Goal: Information Seeking & Learning: Learn about a topic

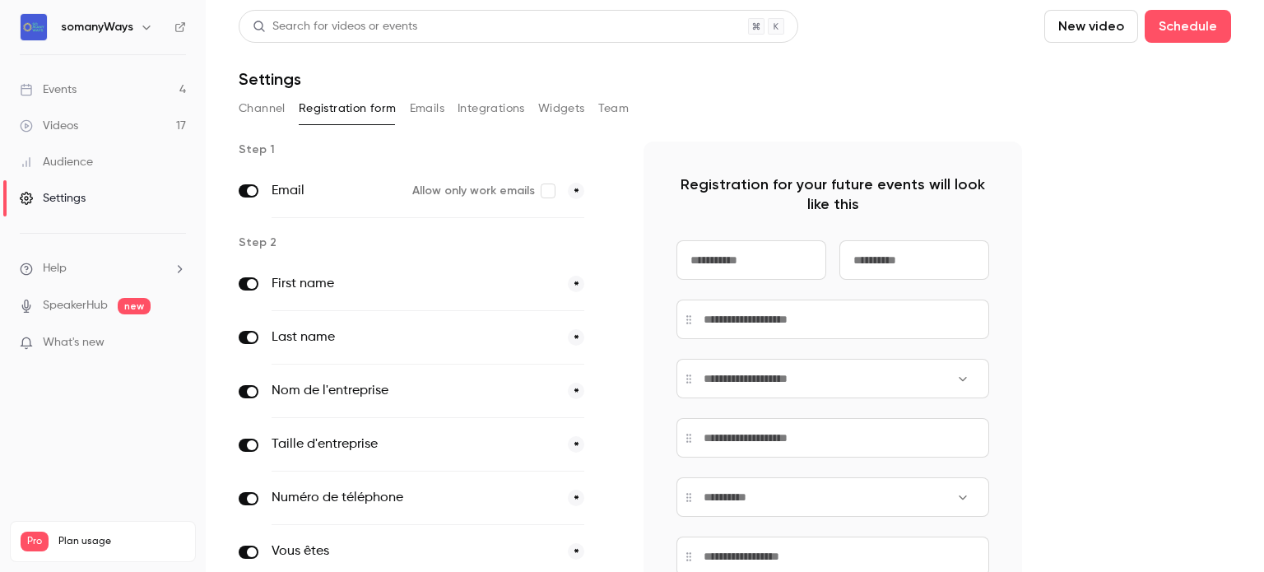
click at [114, 104] on link "Events 4" at bounding box center [103, 90] width 206 height 36
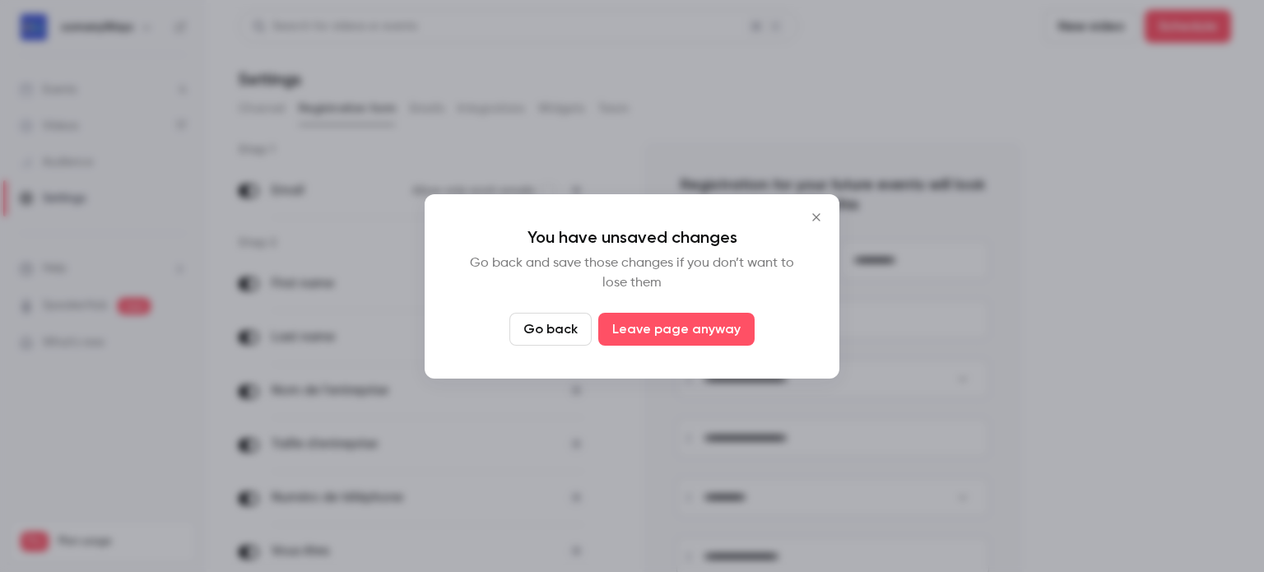
click at [828, 221] on button "Close" at bounding box center [816, 217] width 33 height 33
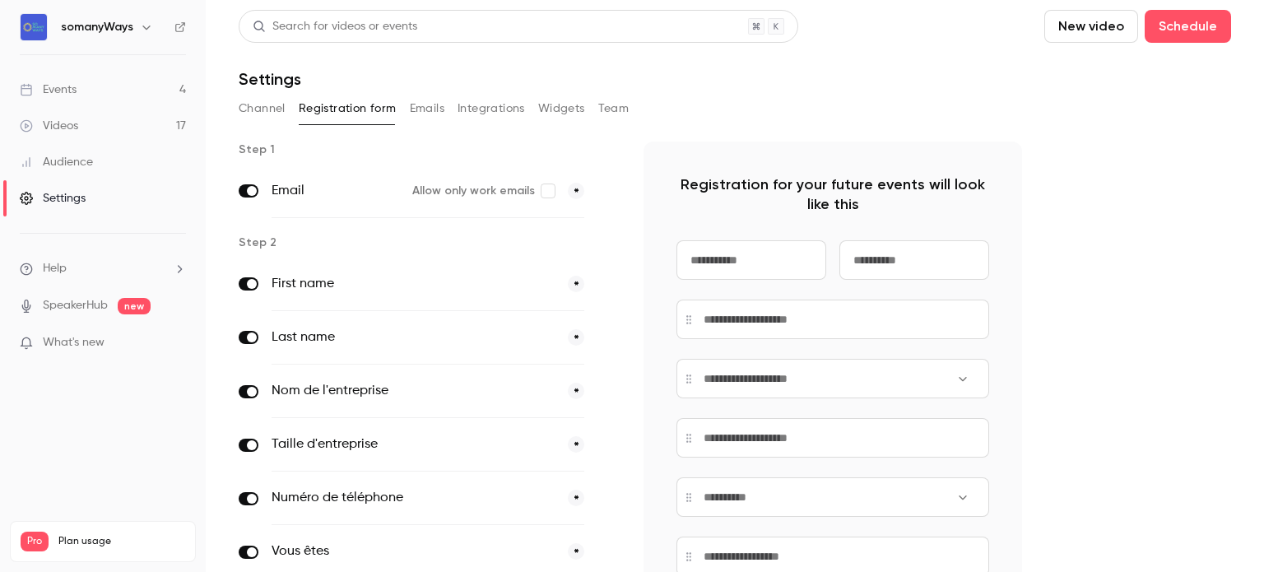
scroll to position [555, 0]
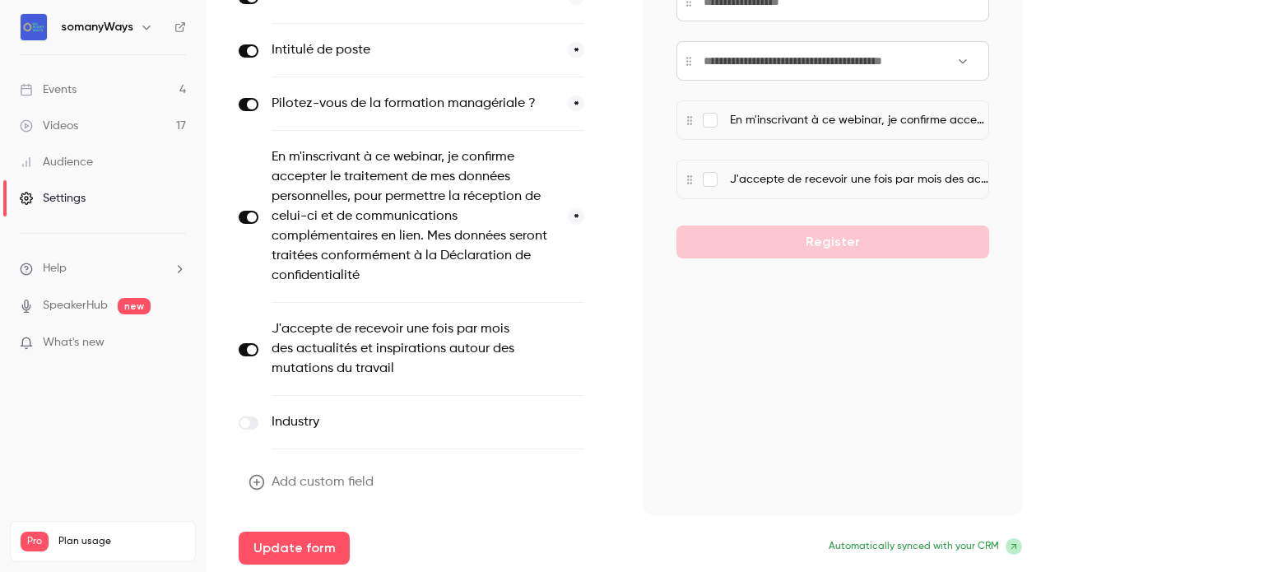
click at [148, 81] on link "Events 4" at bounding box center [103, 90] width 206 height 36
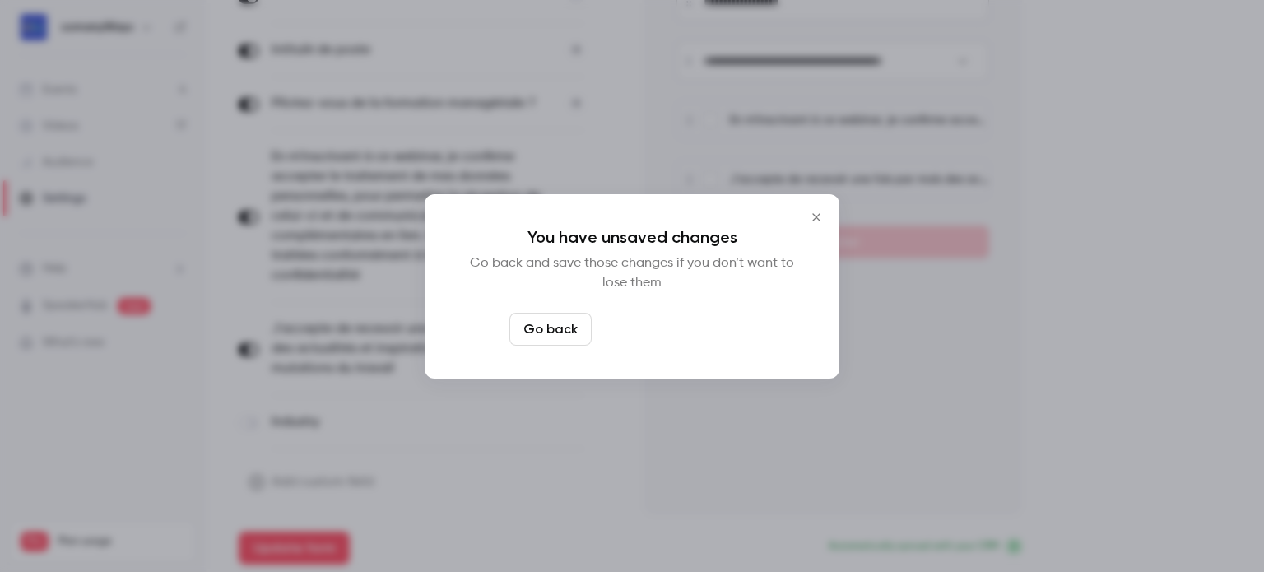
click at [670, 333] on button "Leave page anyway" at bounding box center [676, 329] width 156 height 33
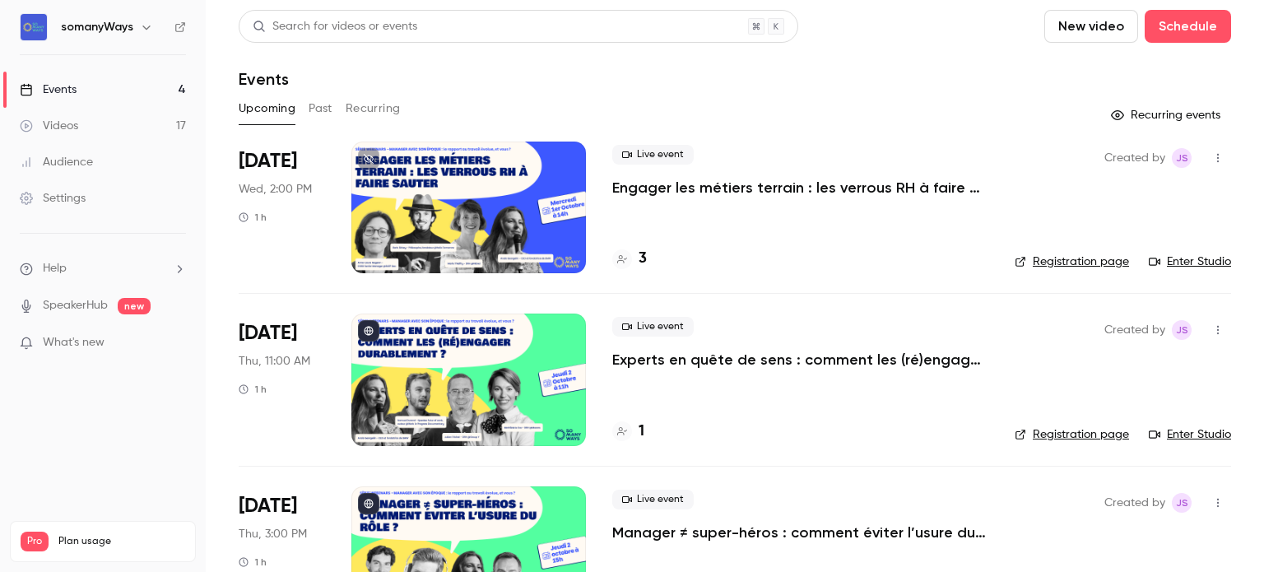
click at [741, 193] on p "Engager les métiers terrain : les verrous RH à faire sauter" at bounding box center [800, 188] width 376 height 20
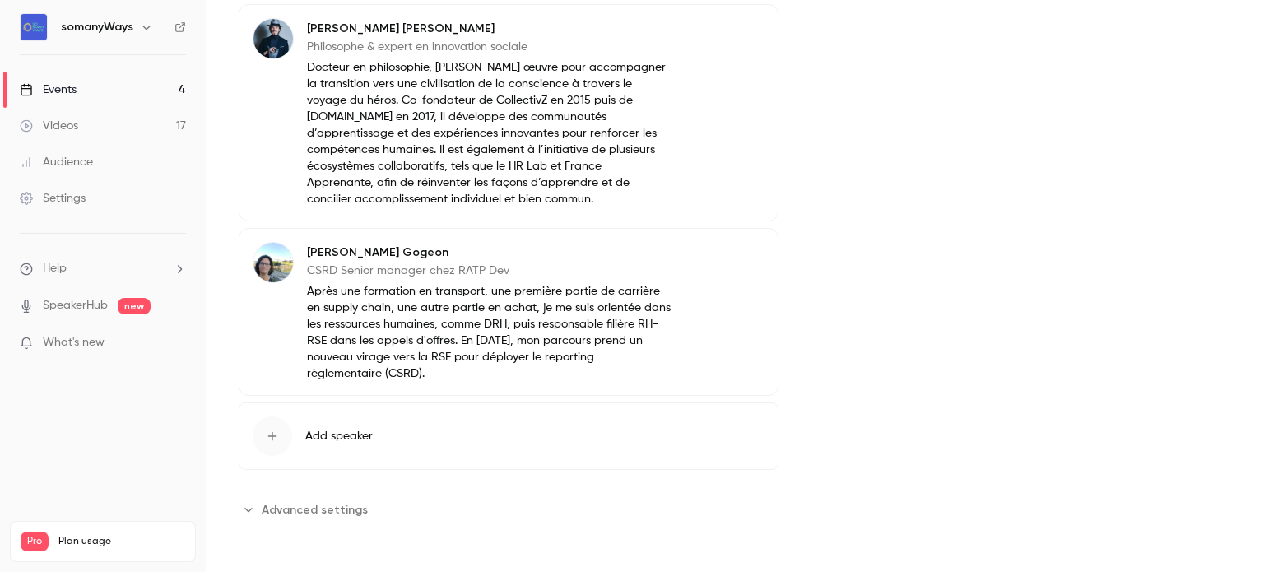
scroll to position [1106, 0]
click at [319, 500] on button "Advanced settings" at bounding box center [308, 509] width 139 height 26
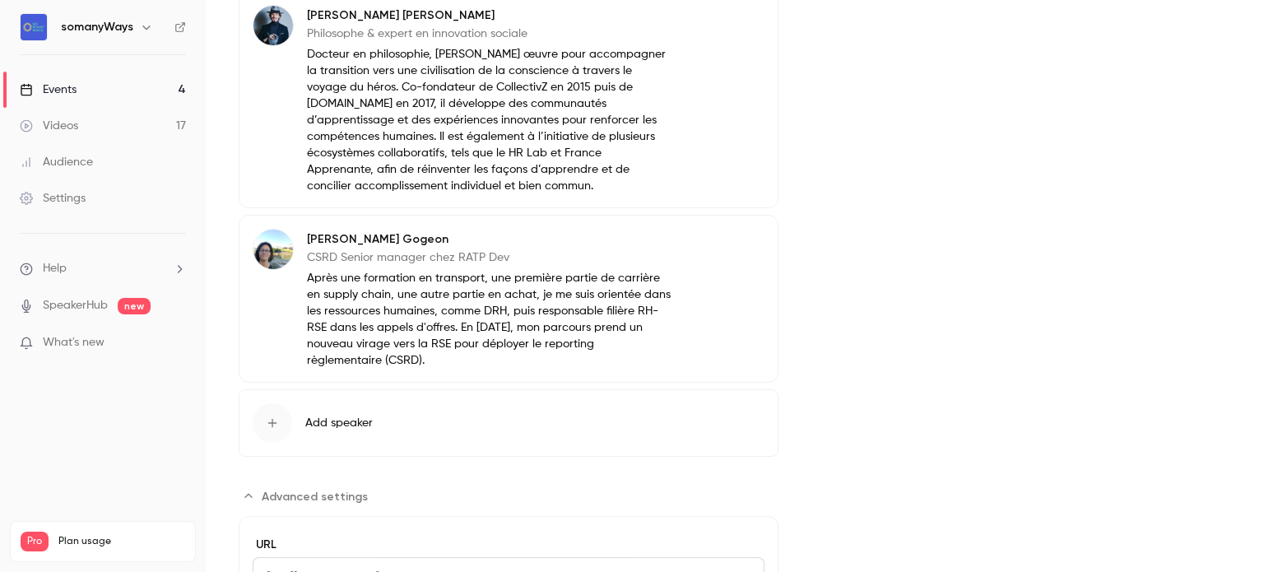
scroll to position [1290, 0]
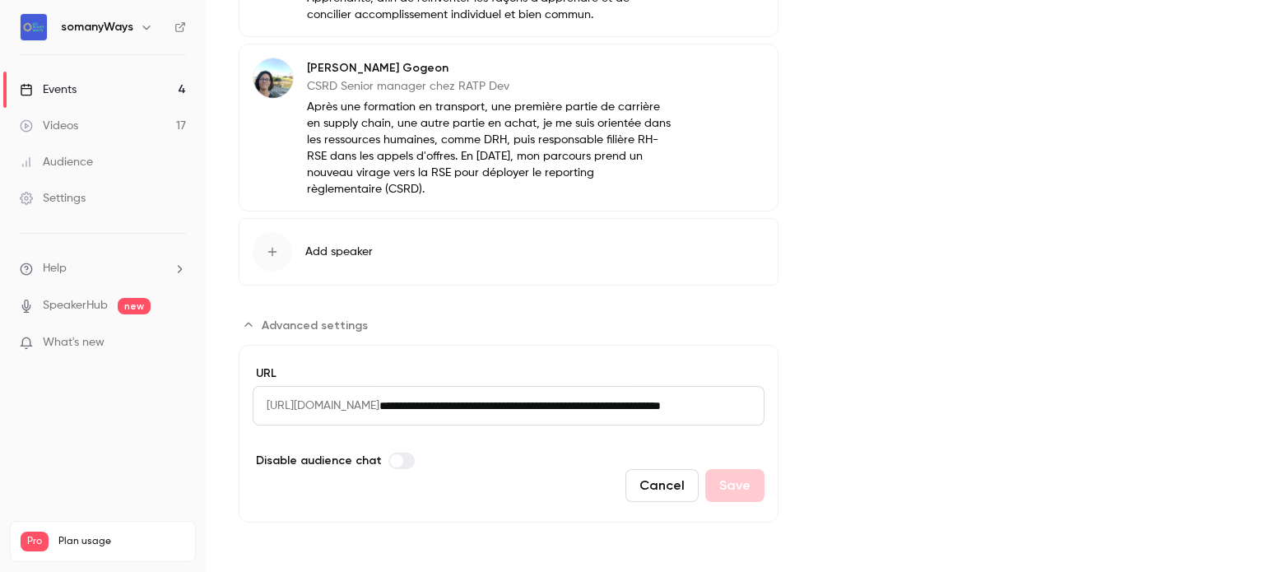
click at [501, 405] on input "**********" at bounding box center [571, 406] width 385 height 40
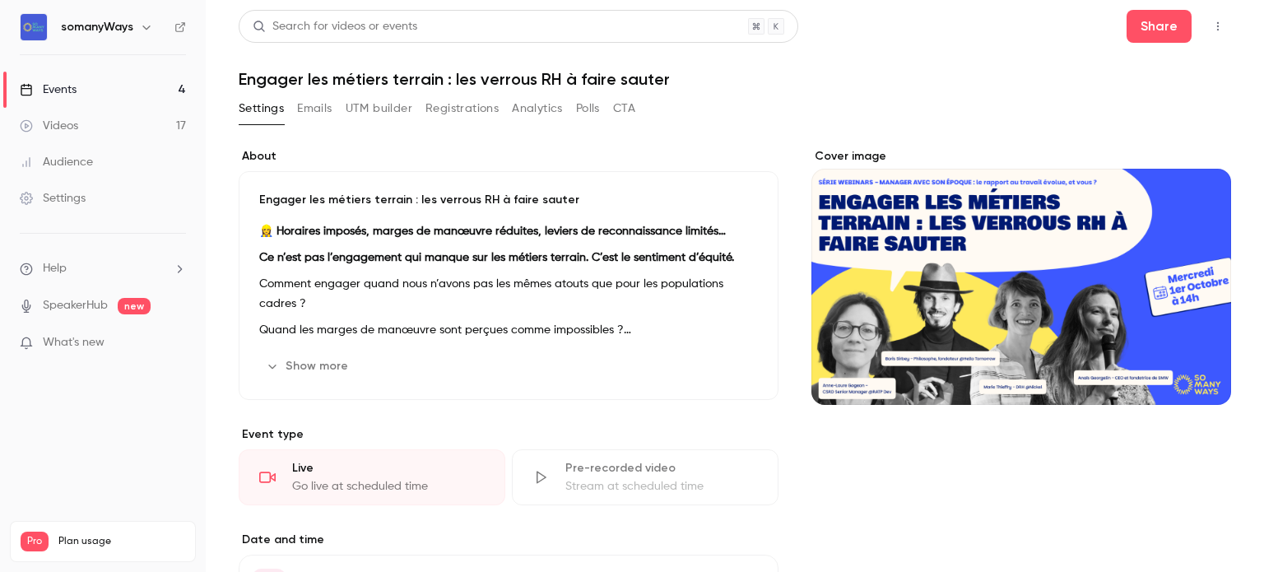
click at [158, 83] on link "Events 4" at bounding box center [103, 90] width 206 height 36
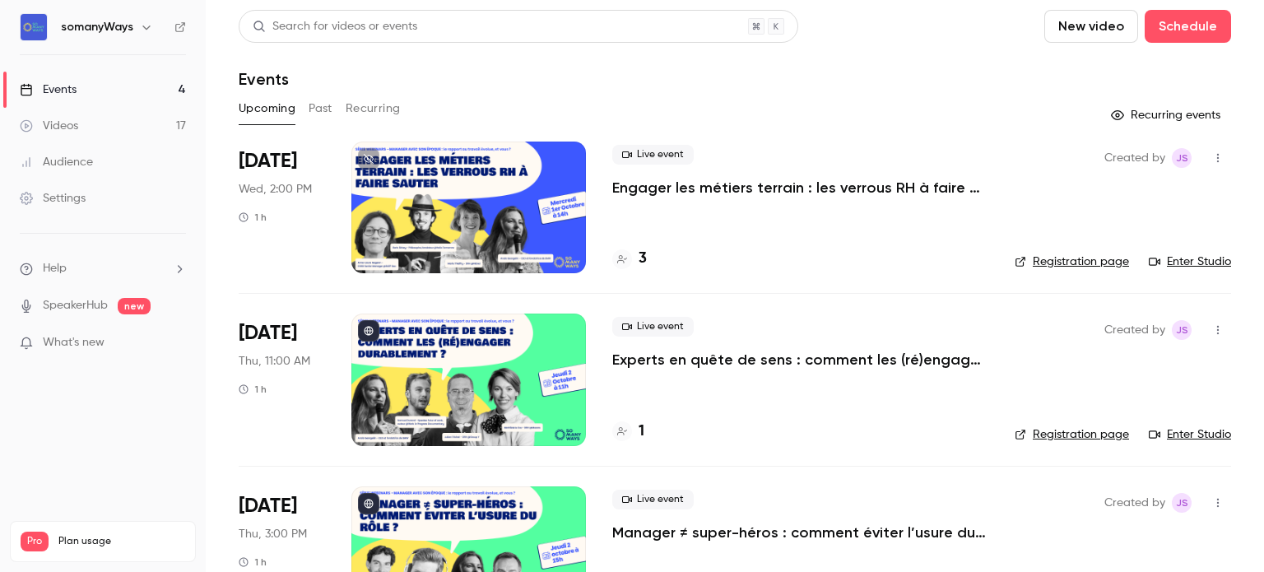
click at [1064, 259] on link "Registration page" at bounding box center [1072, 262] width 114 height 16
click at [1088, 258] on link "Registration page" at bounding box center [1072, 262] width 114 height 16
click at [1040, 428] on link "Registration page" at bounding box center [1072, 434] width 114 height 16
click at [677, 350] on p "Experts en quête de sens : comment les (ré)engager durablement ?" at bounding box center [800, 360] width 376 height 20
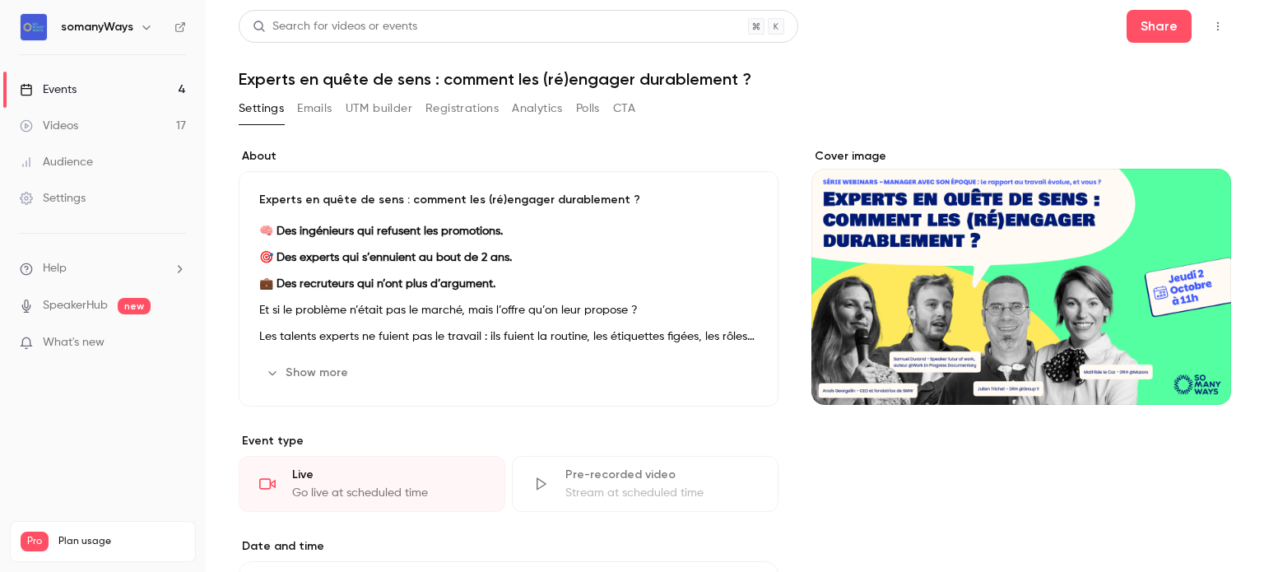
click at [302, 82] on h1 "Experts en quête de sens : comment les (ré)engager durablement ?" at bounding box center [735, 79] width 993 height 20
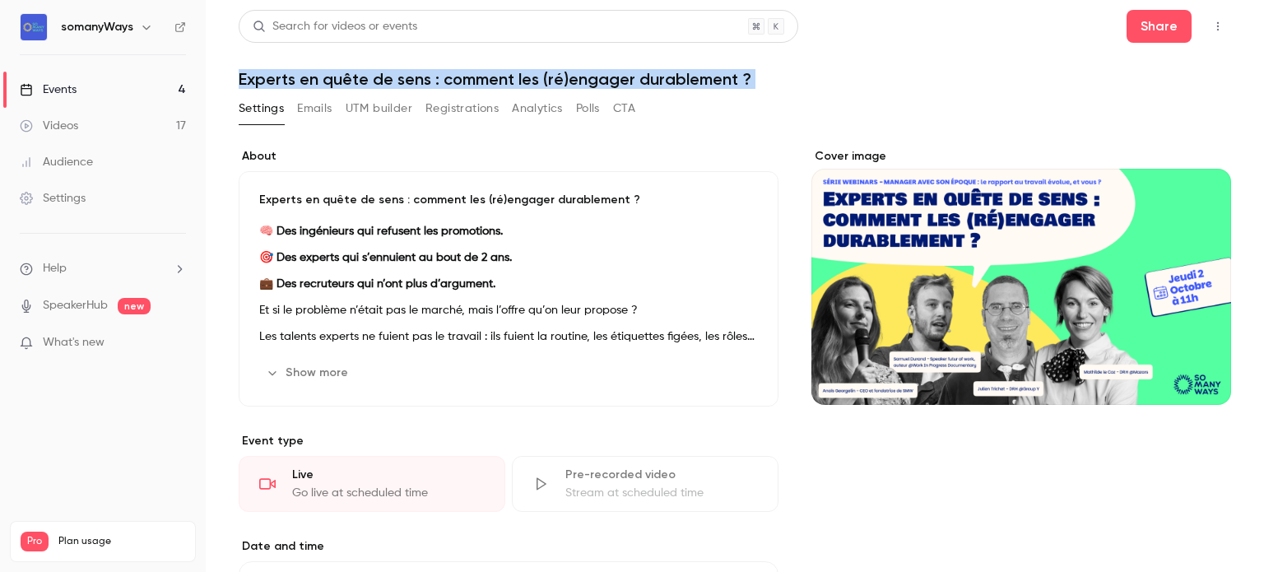
click at [302, 82] on h1 "Experts en quête de sens : comment les (ré)engager durablement ?" at bounding box center [735, 79] width 993 height 20
copy div "Experts en quête de sens : comment les (ré)engager durablement ? Settings Email…"
click at [174, 91] on link "Events 4" at bounding box center [103, 90] width 206 height 36
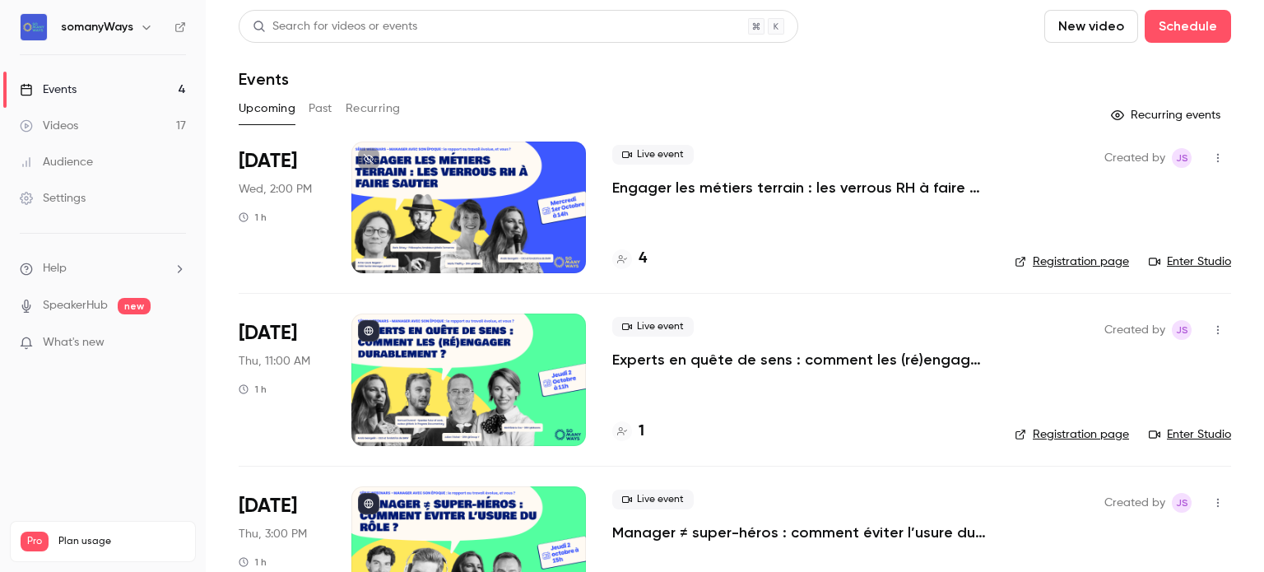
click at [695, 361] on p "Experts en quête de sens : comment les (ré)engager durablement ?" at bounding box center [800, 360] width 376 height 20
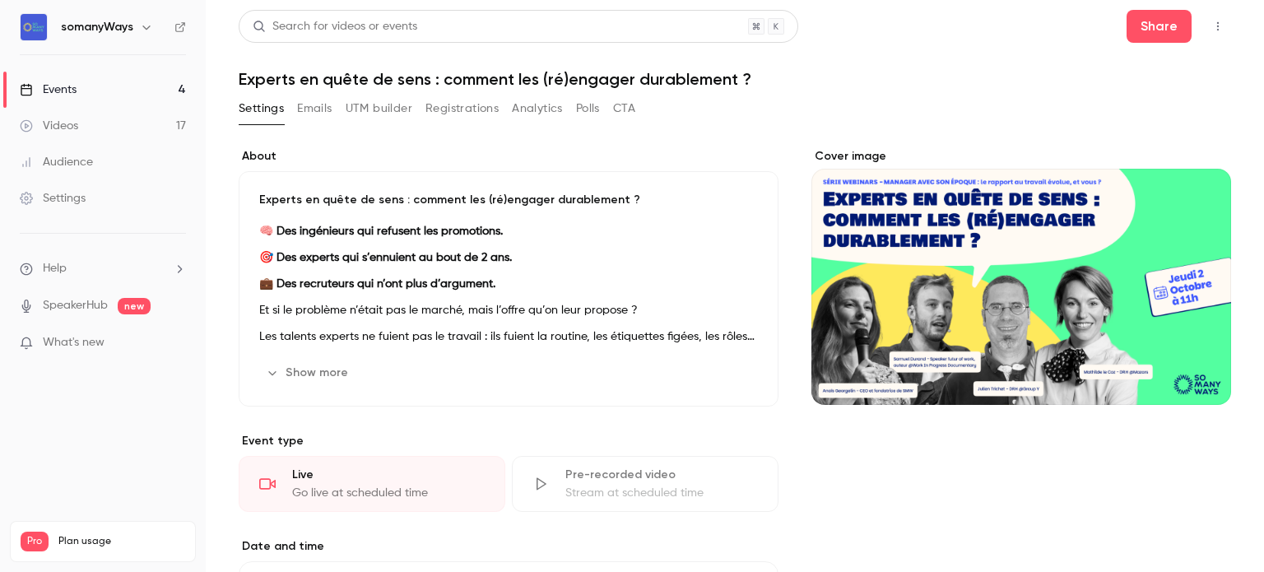
click at [293, 79] on h1 "Experts en quête de sens : comment les (ré)engager durablement ?" at bounding box center [735, 79] width 993 height 20
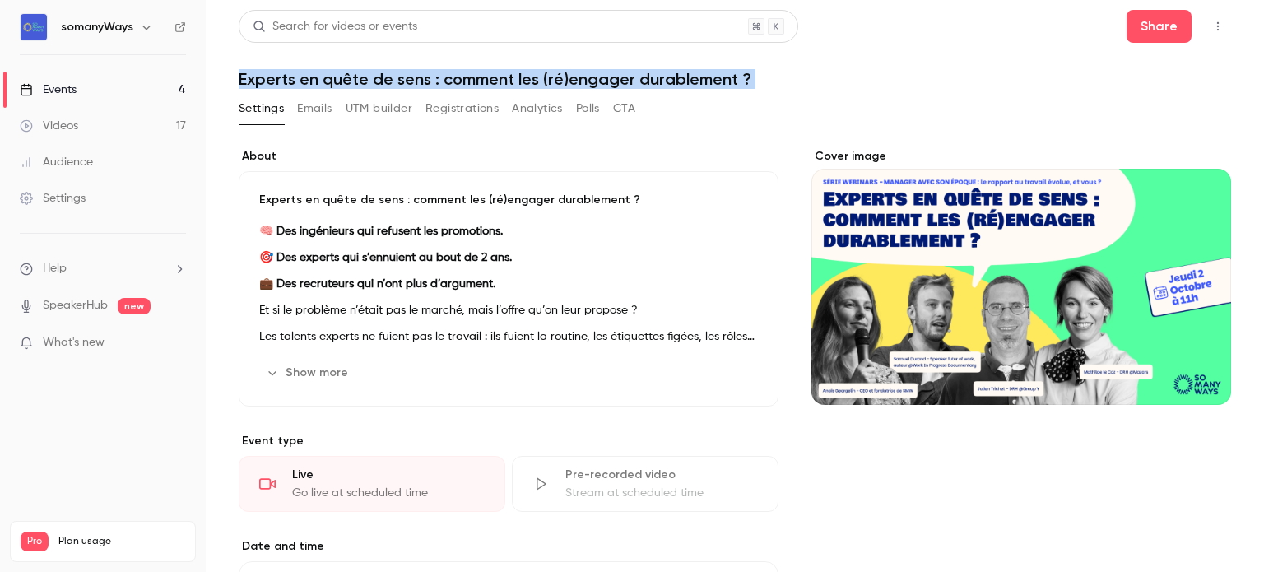
click at [293, 79] on h1 "Experts en quête de sens : comment les (ré)engager durablement ?" at bounding box center [735, 79] width 993 height 20
copy div "Experts en quête de sens : comment les (ré)engager durablement ? Settings Email…"
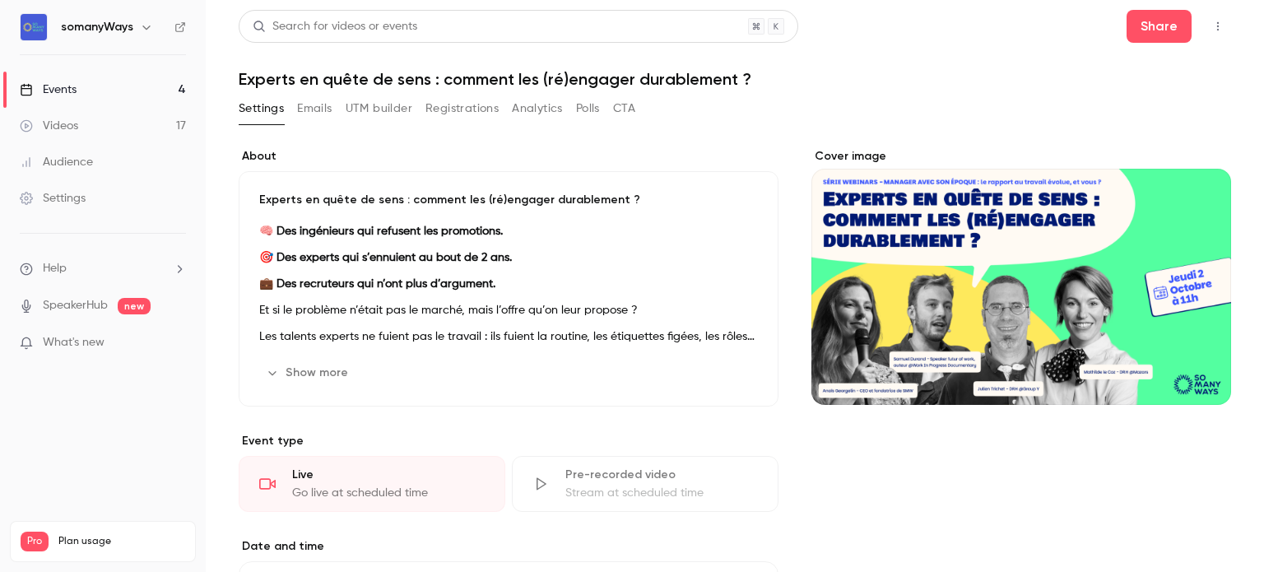
click at [345, 258] on strong "🎯 Des experts qui s’ennuient au bout de 2 ans." at bounding box center [385, 258] width 253 height 12
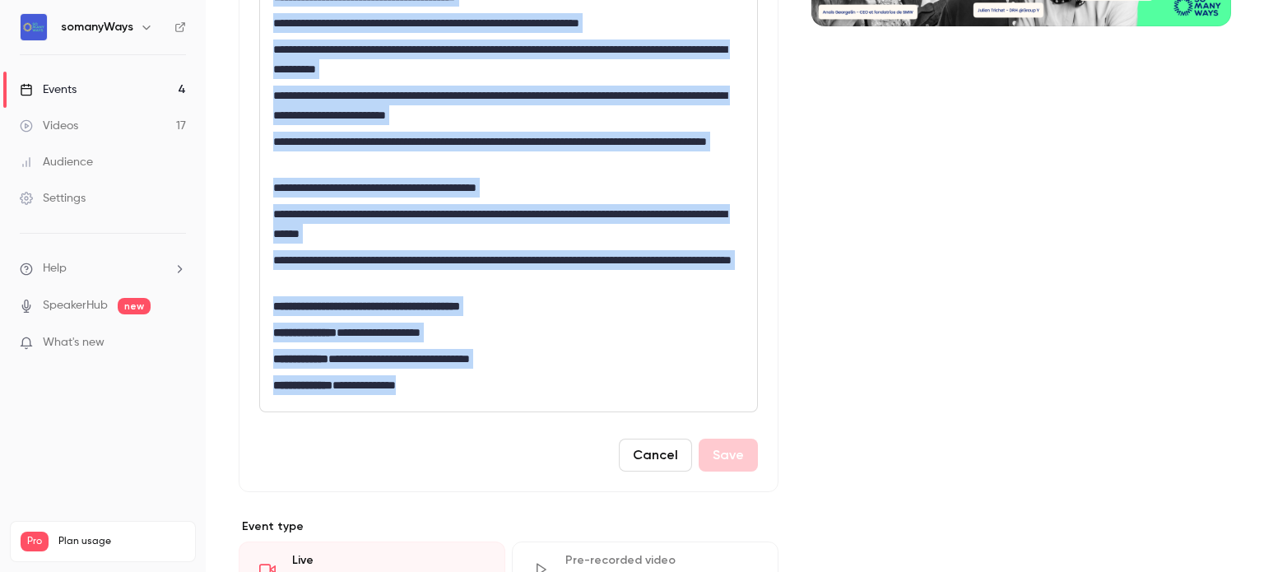
scroll to position [526, 0]
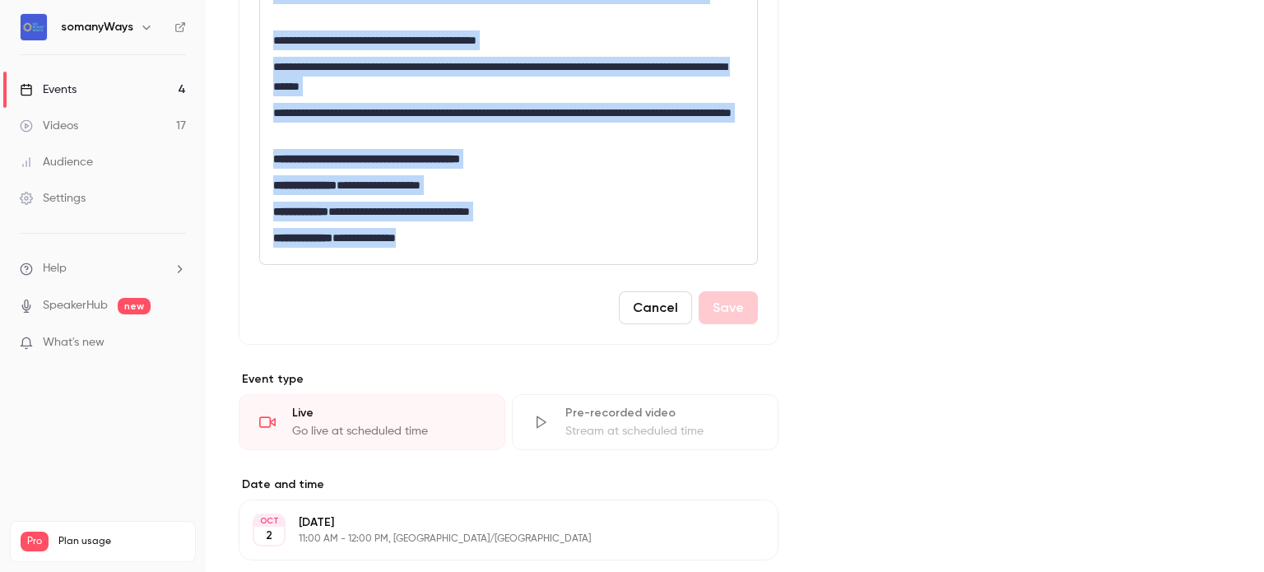
drag, startPoint x: 273, startPoint y: 324, endPoint x: 501, endPoint y: 227, distance: 247.1
click at [501, 227] on div "**********" at bounding box center [508, 20] width 497 height 487
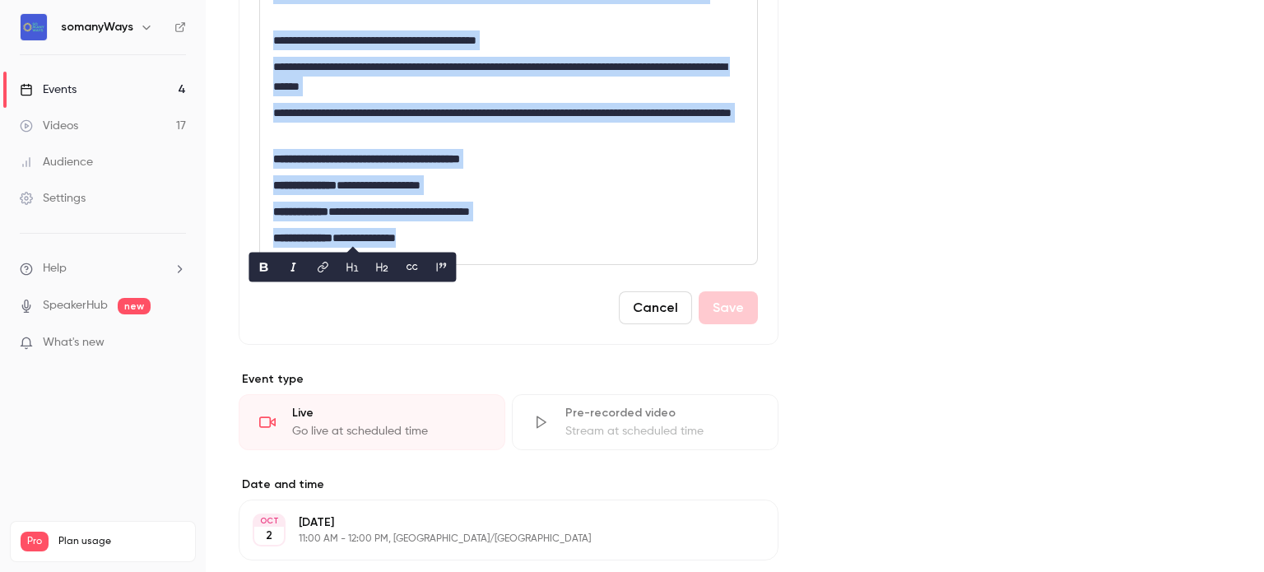
copy div "**********"
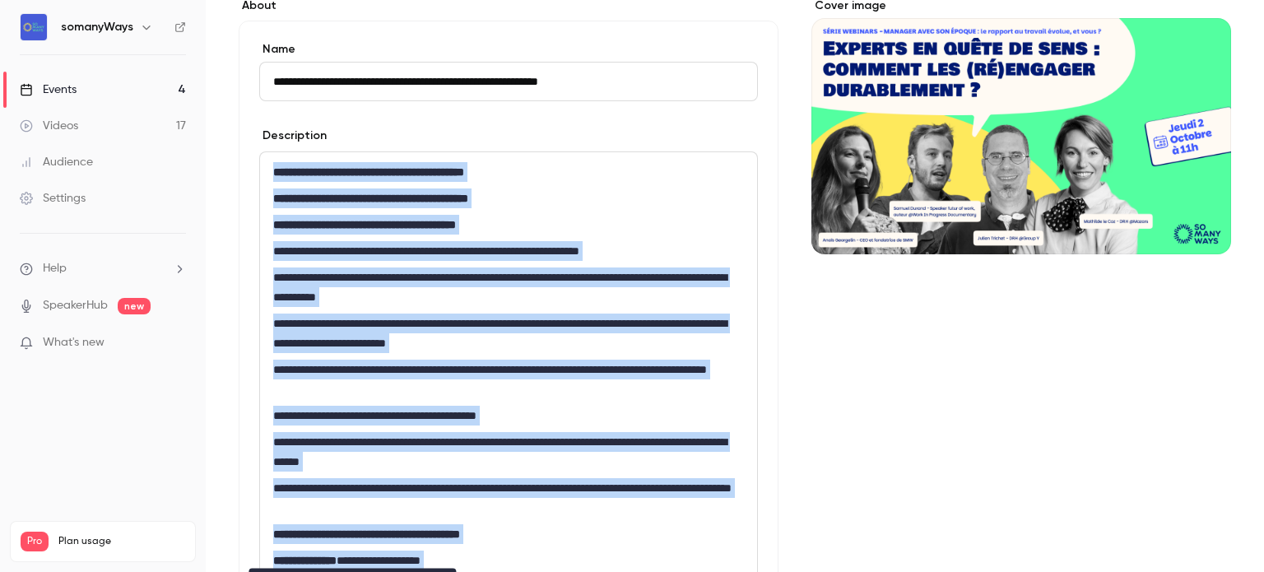
scroll to position [151, 0]
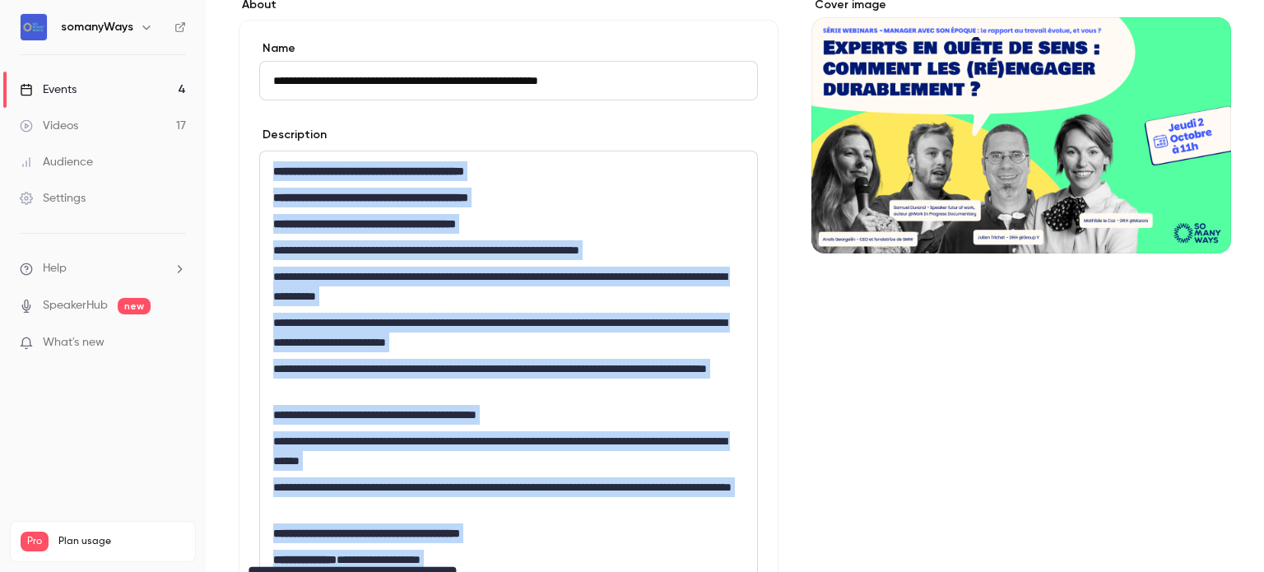
click at [59, 91] on div "Events" at bounding box center [48, 89] width 57 height 16
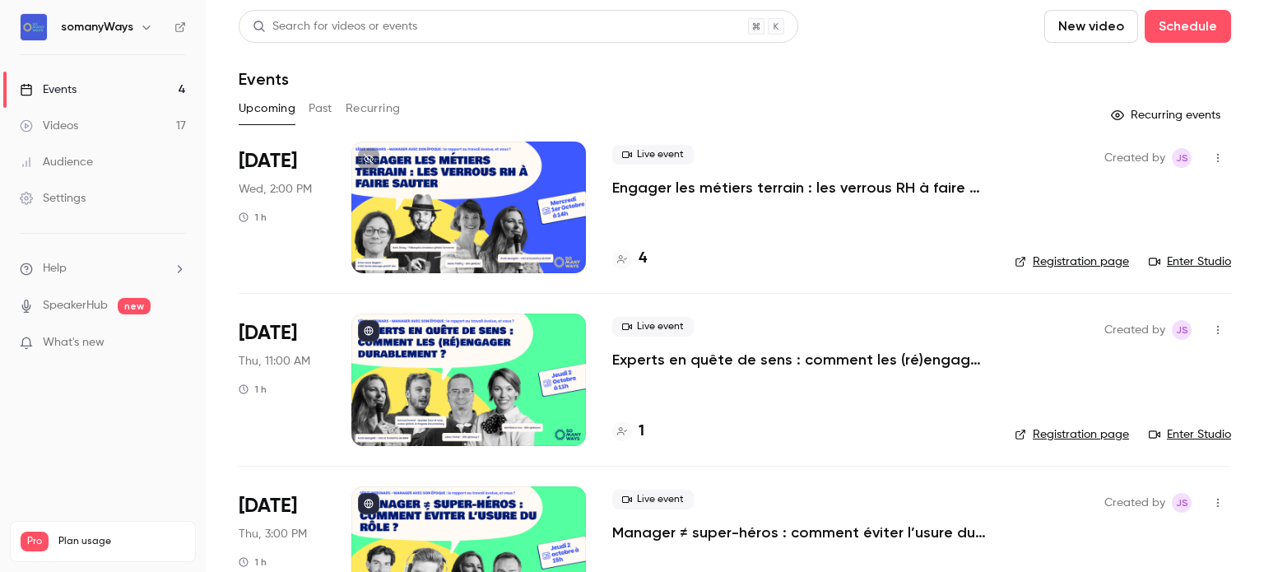
click at [646, 259] on h4 "4" at bounding box center [643, 259] width 8 height 22
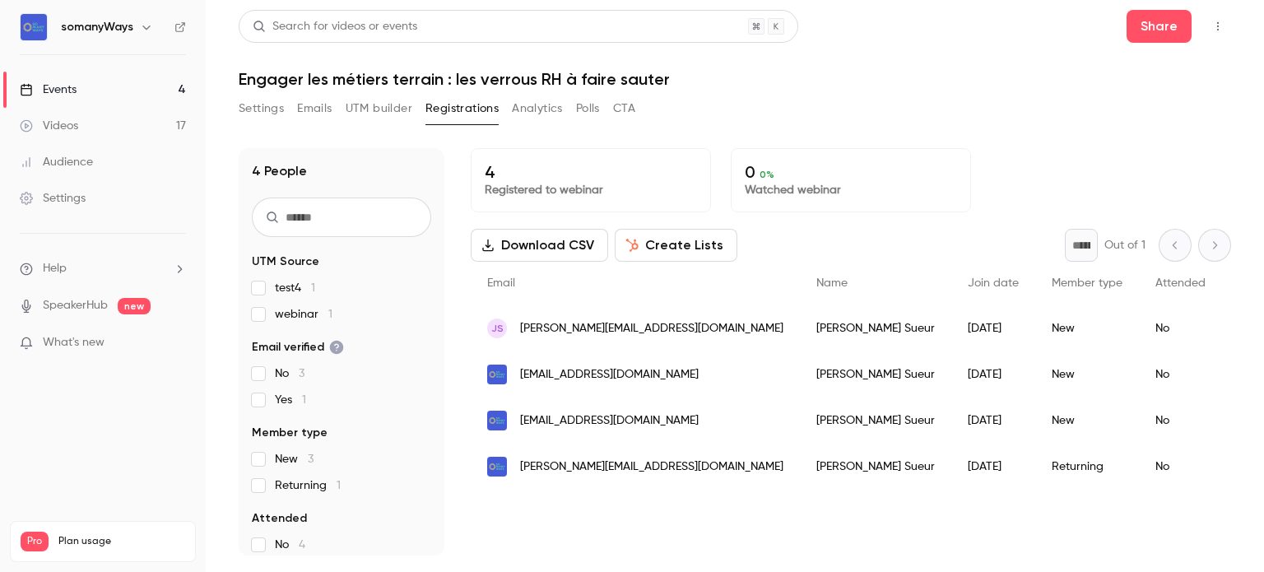
click at [62, 97] on div "Events" at bounding box center [48, 89] width 57 height 16
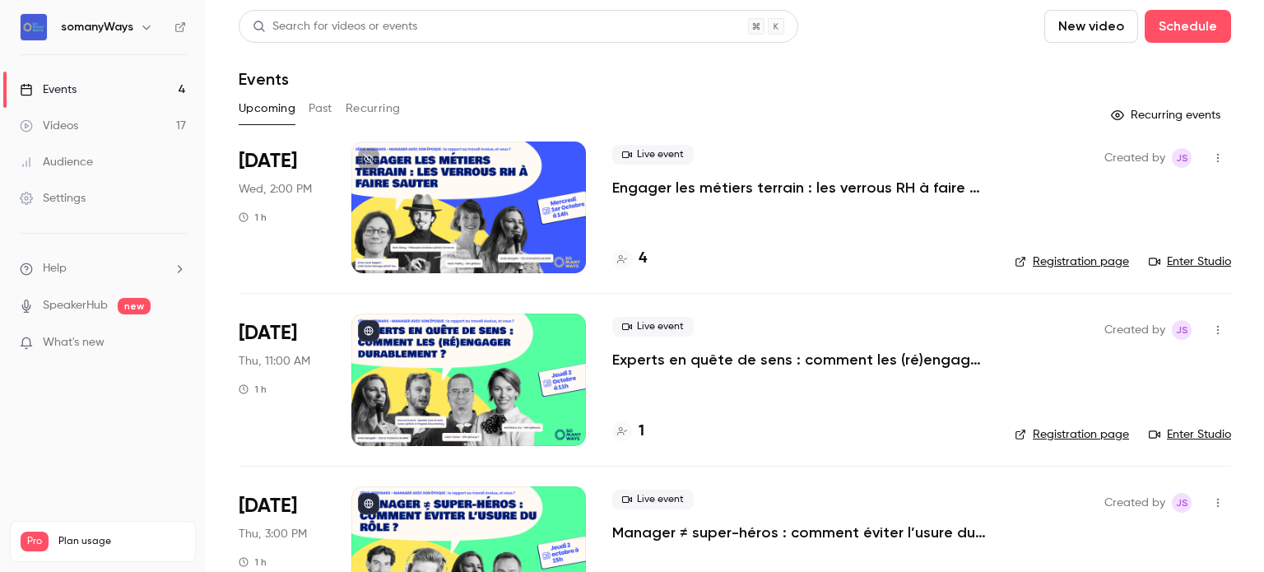
click at [644, 435] on h4 "1" at bounding box center [642, 432] width 6 height 22
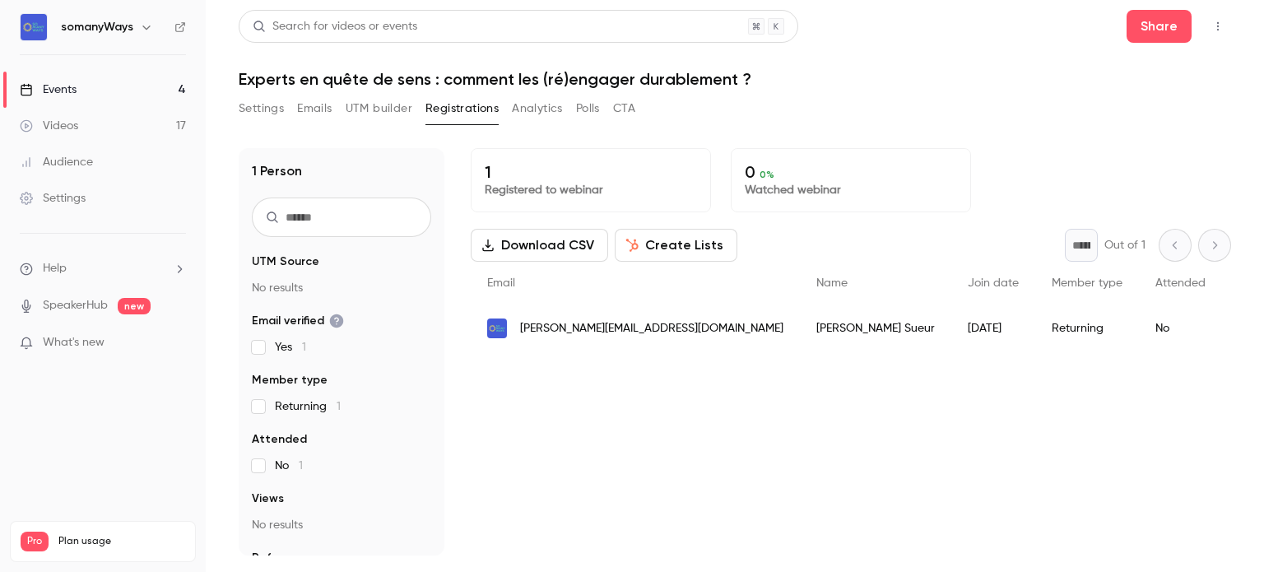
click at [148, 77] on link "Events 4" at bounding box center [103, 90] width 206 height 36
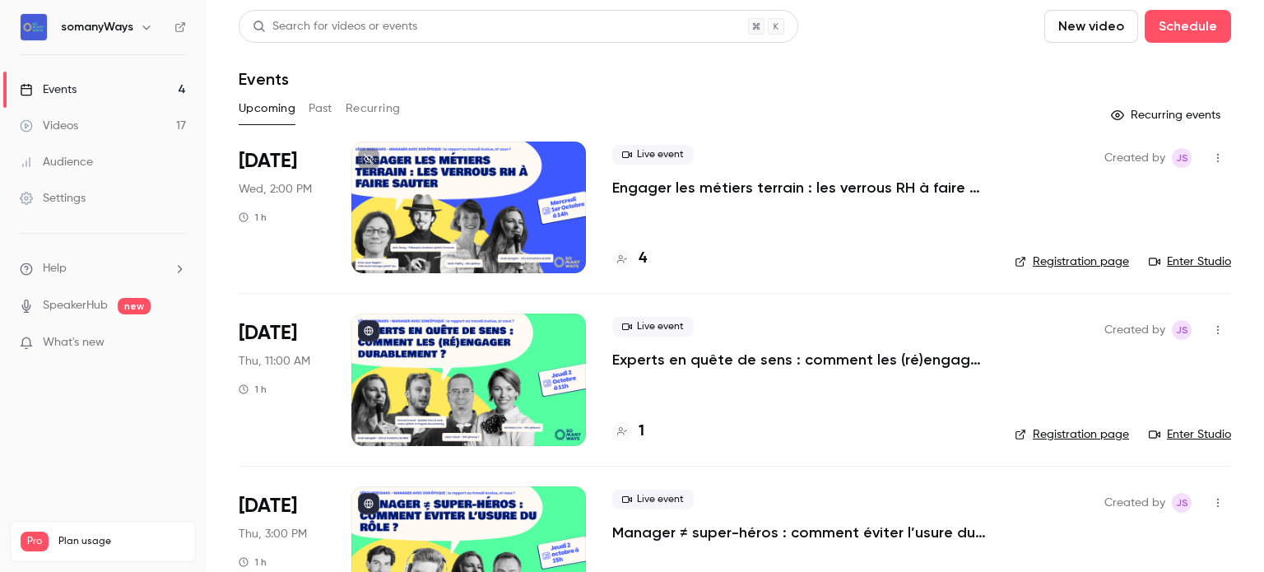
scroll to position [247, 0]
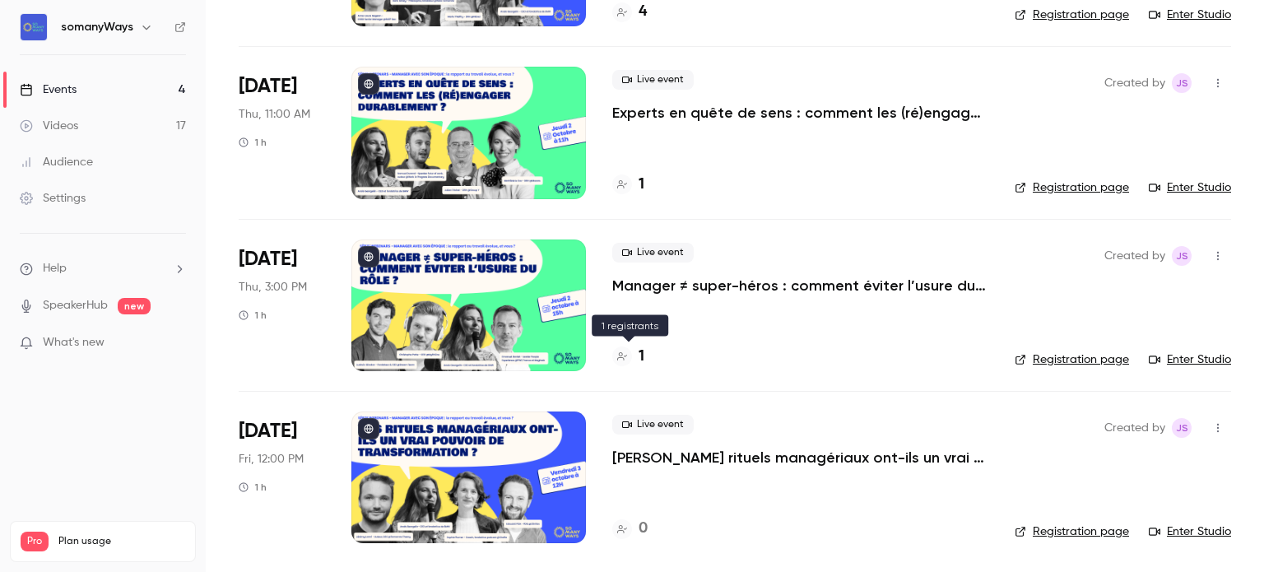
click at [639, 348] on h4 "1" at bounding box center [642, 357] width 6 height 22
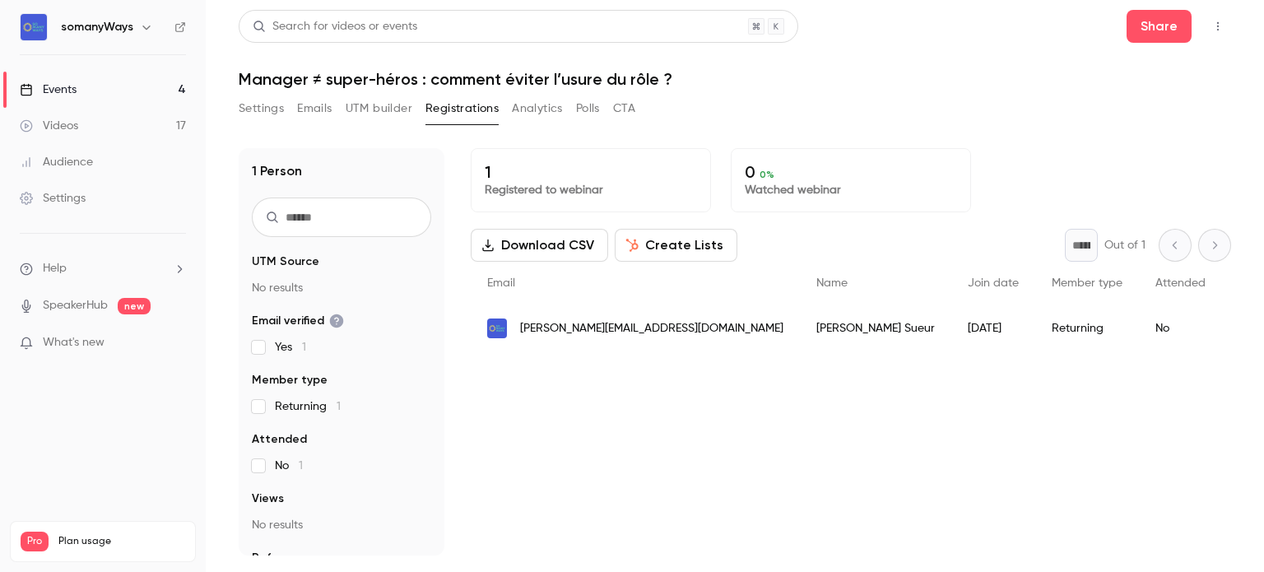
click at [111, 85] on link "Events 4" at bounding box center [103, 90] width 206 height 36
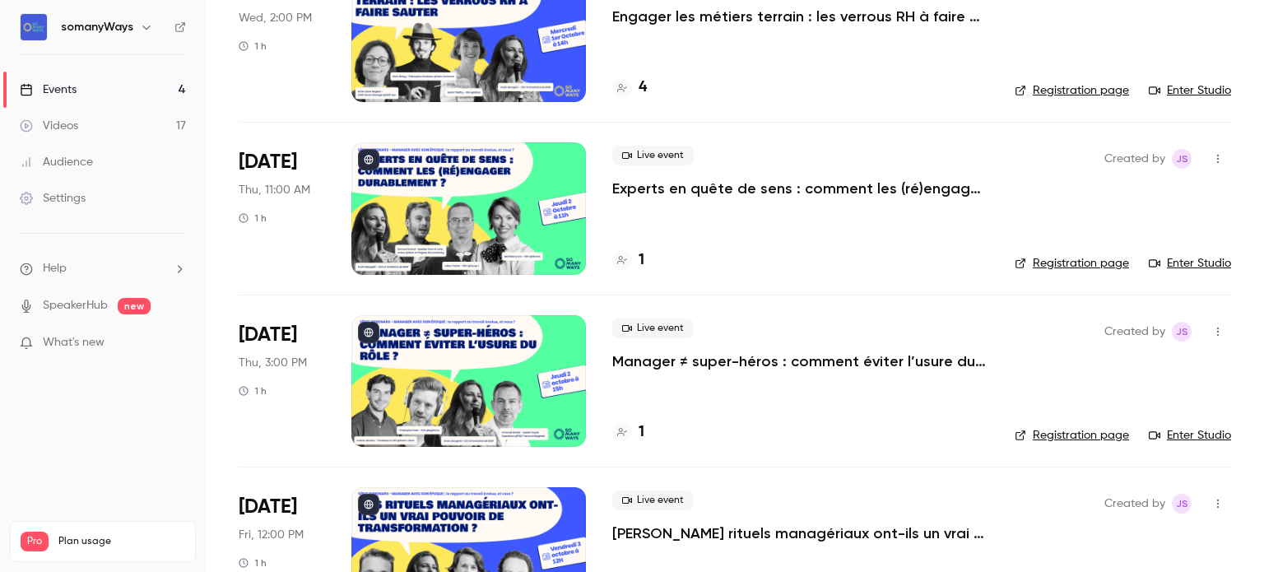
scroll to position [232, 0]
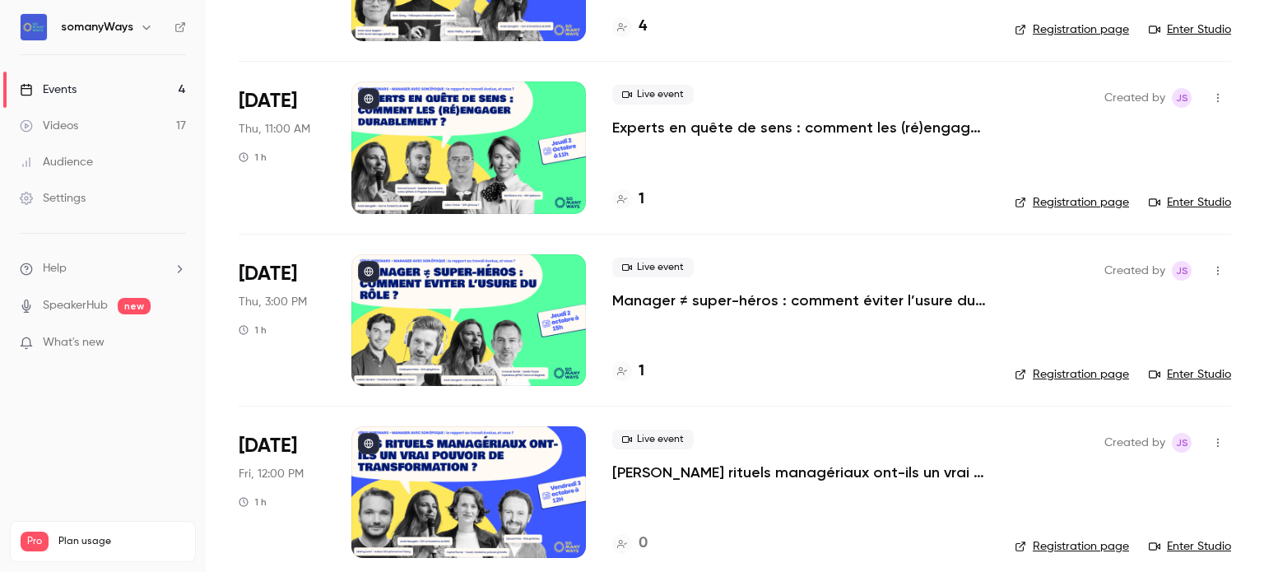
click at [1073, 372] on link "Registration page" at bounding box center [1072, 374] width 114 height 16
click at [659, 300] on p "Manager ≠ super-héros : comment éviter l’usure du rôle ?" at bounding box center [800, 301] width 376 height 20
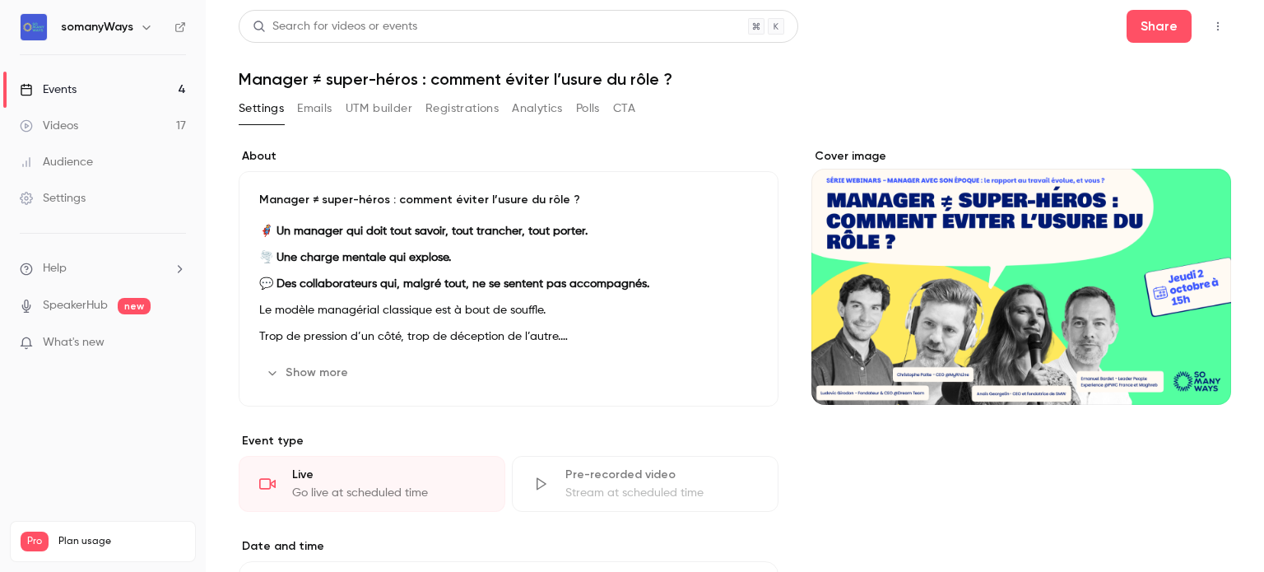
click at [323, 76] on h1 "Manager ≠ super-héros : comment éviter l’usure du rôle ?" at bounding box center [735, 79] width 993 height 20
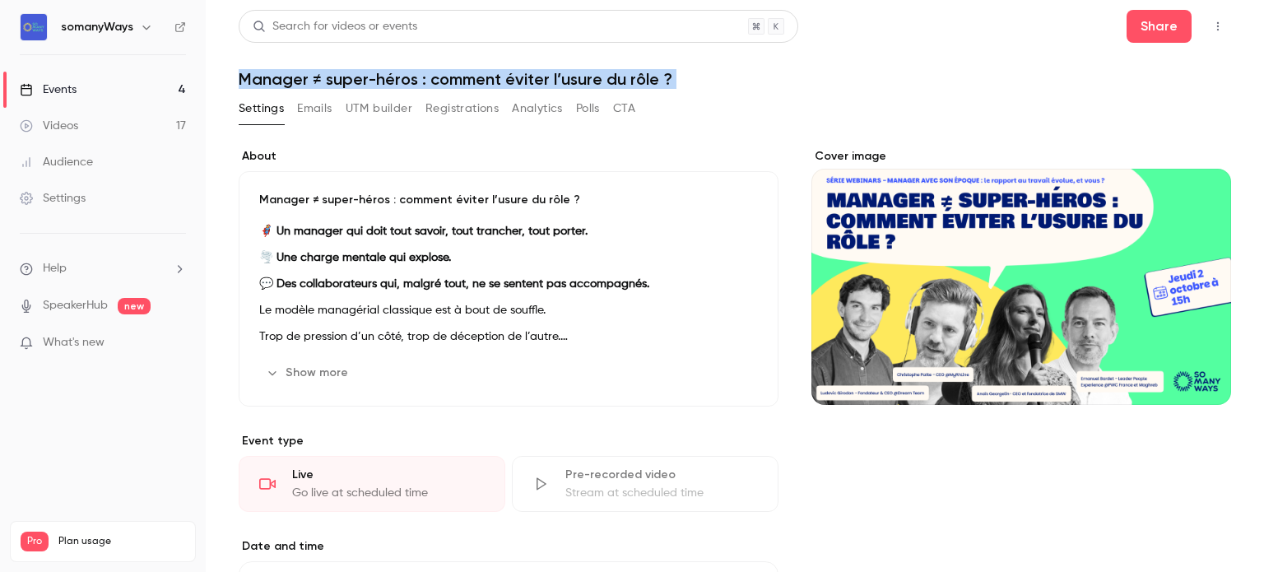
click at [323, 76] on h1 "Manager ≠ super-héros : comment éviter l’usure du rôle ?" at bounding box center [735, 79] width 993 height 20
copy div "Manager ≠ super-héros : comment éviter l’usure du rôle ? Settings Emails UTM bu…"
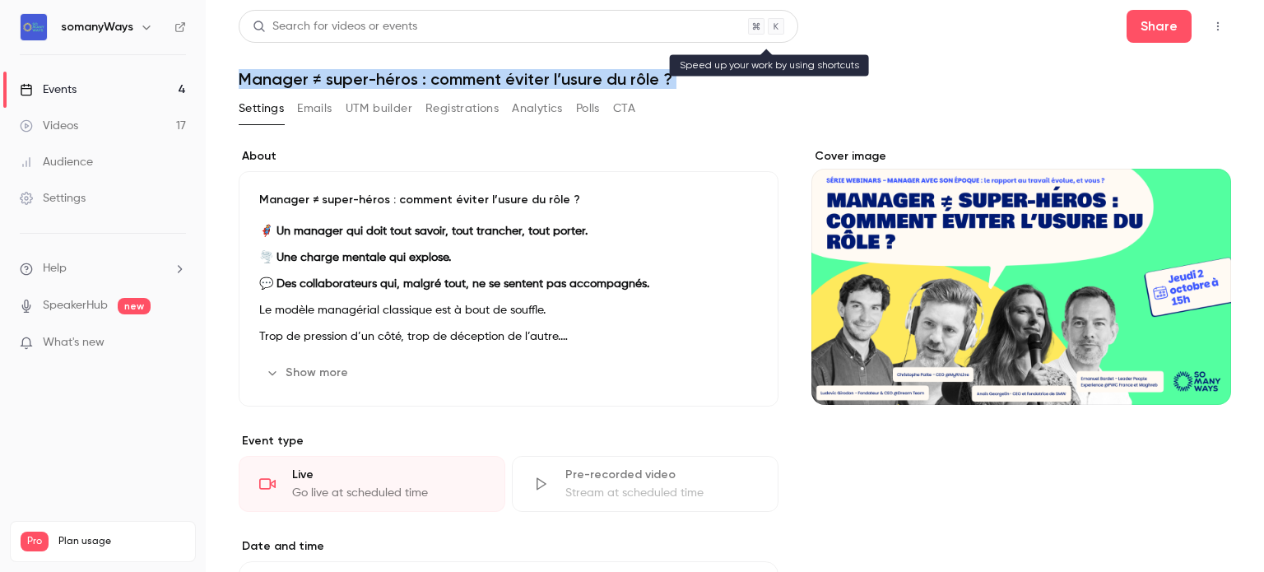
copy div "Manager ≠ super-héros : comment éviter l’usure du rôle ? Settings Emails UTM bu…"
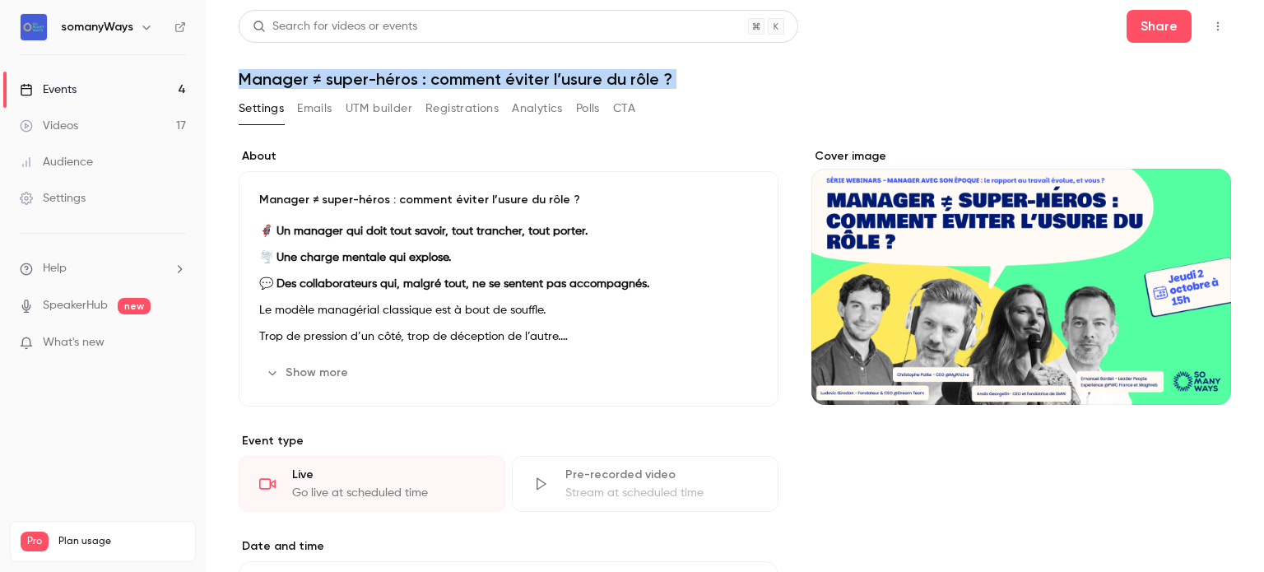
click at [117, 83] on link "Events 4" at bounding box center [103, 90] width 206 height 36
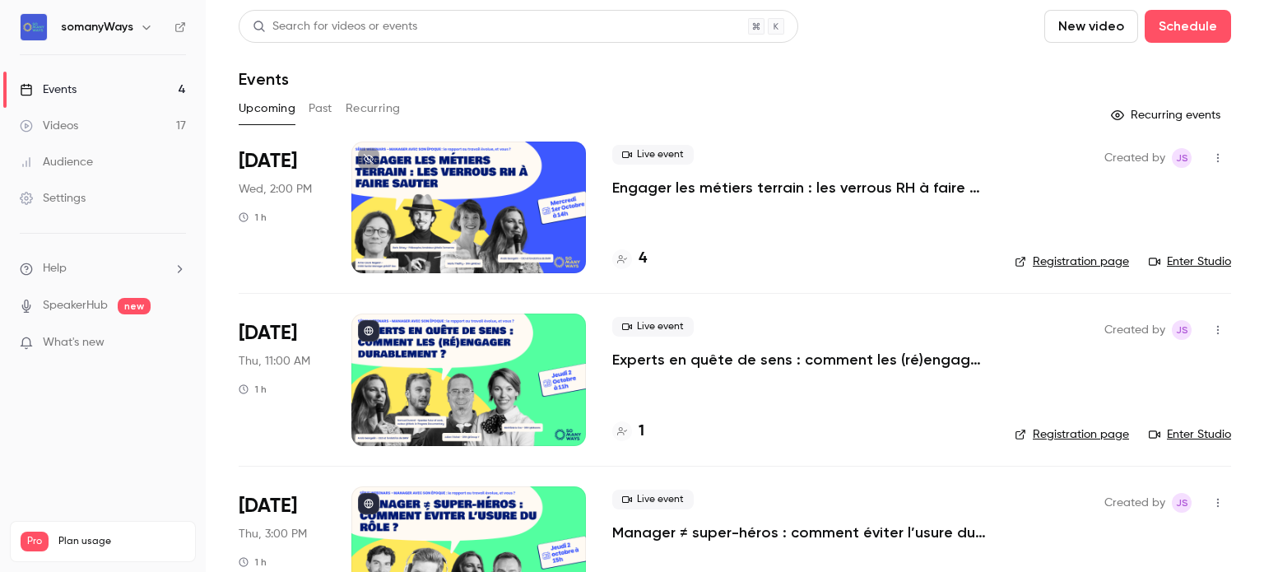
click at [486, 517] on div at bounding box center [469, 553] width 235 height 132
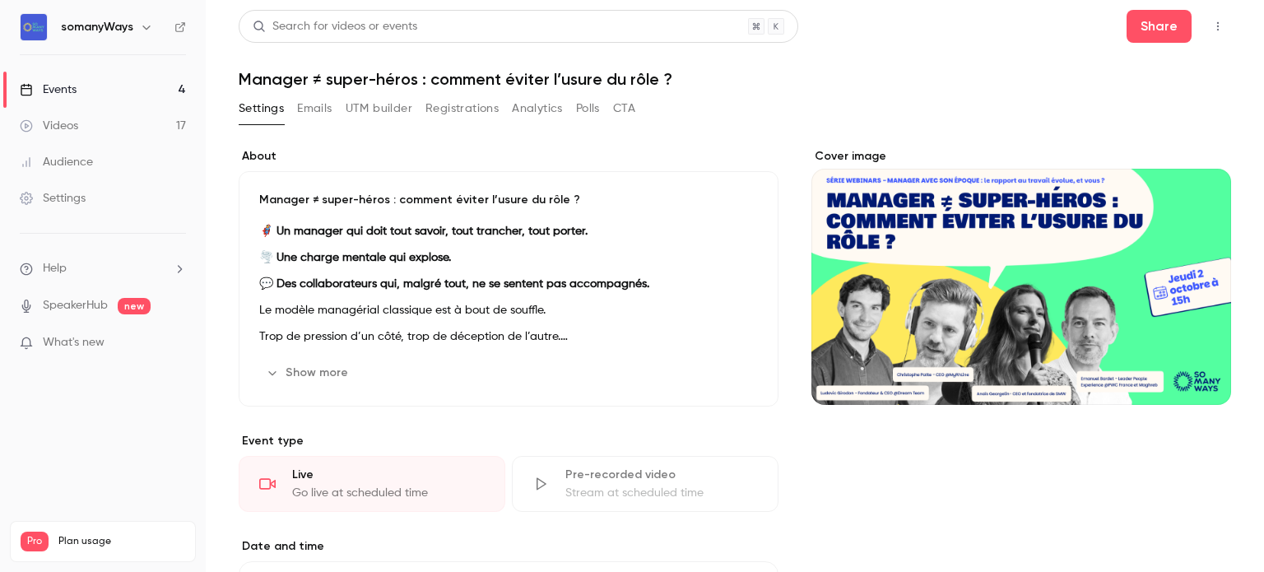
click at [379, 78] on h1 "Manager ≠ super-héros : comment éviter l’usure du rôle ?" at bounding box center [735, 79] width 993 height 20
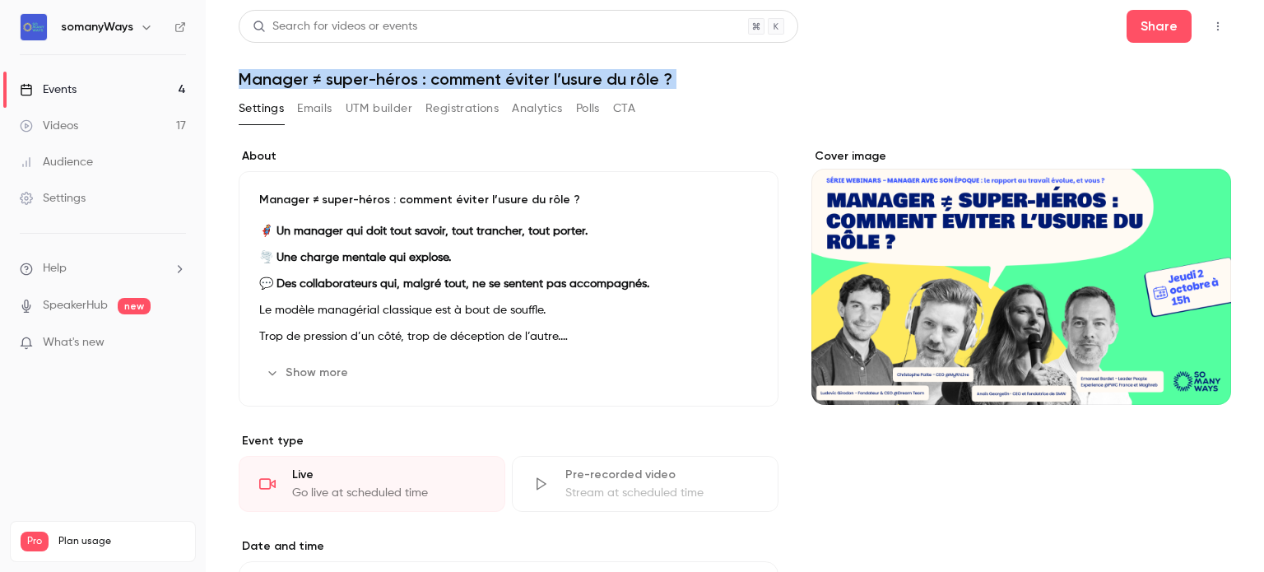
click at [379, 78] on h1 "Manager ≠ super-héros : comment éviter l’usure du rôle ?" at bounding box center [735, 79] width 993 height 20
copy div "Manager ≠ super-héros : comment éviter l’usure du rôle ? Settings Emails UTM bu…"
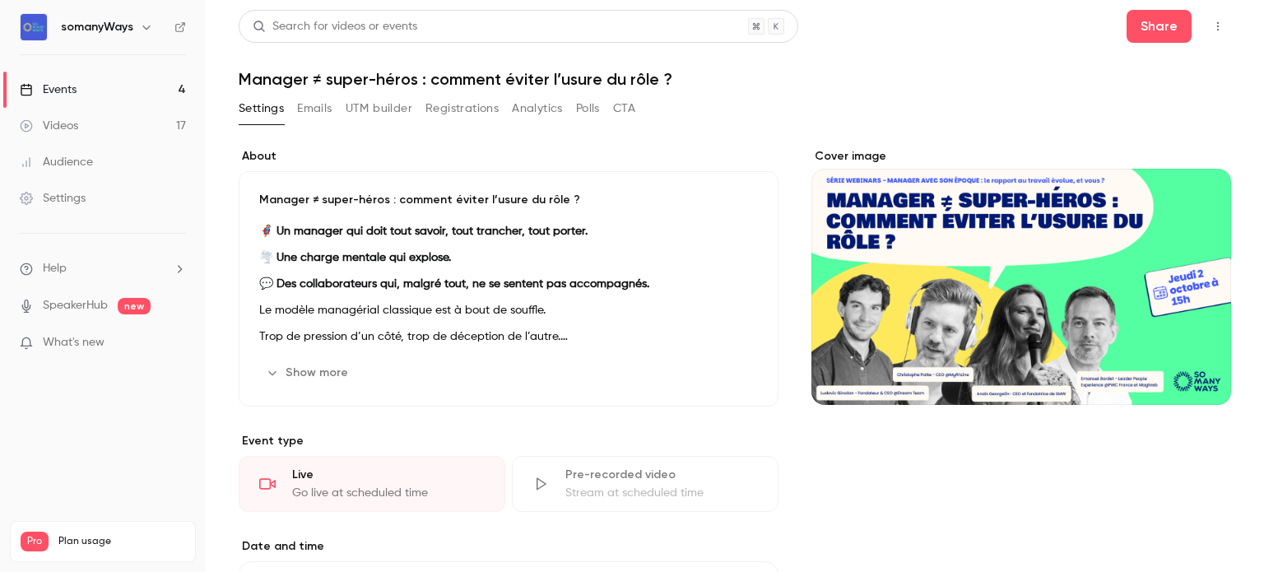
click at [447, 233] on strong "🦸 Un manager qui doit tout savoir, tout trancher, tout porter." at bounding box center [423, 232] width 328 height 12
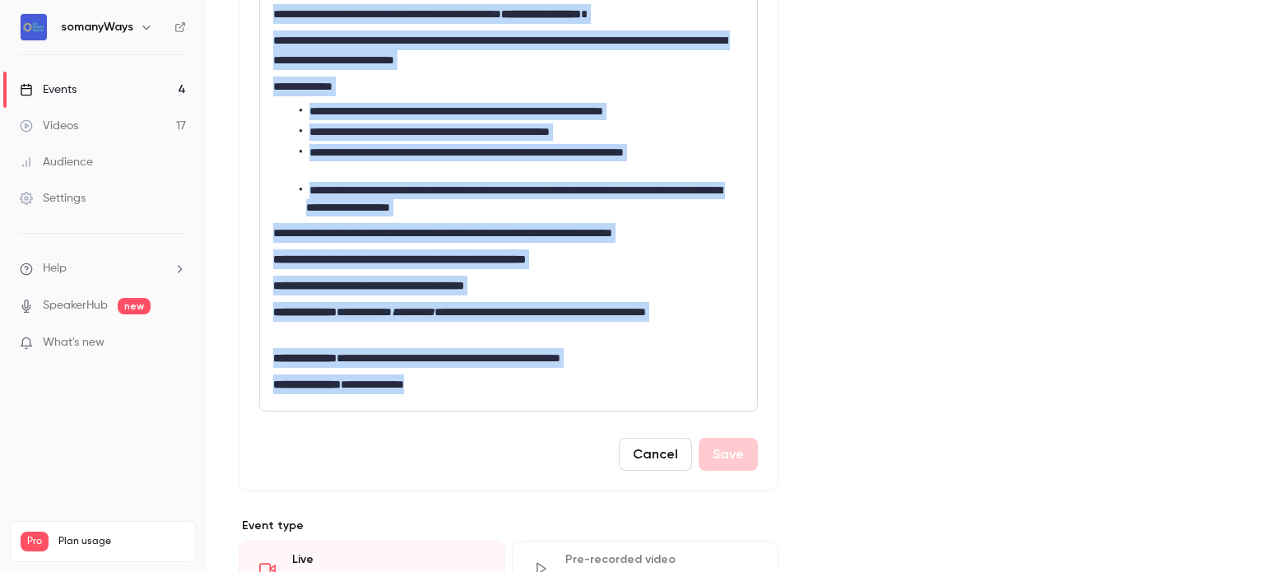
scroll to position [500, 0]
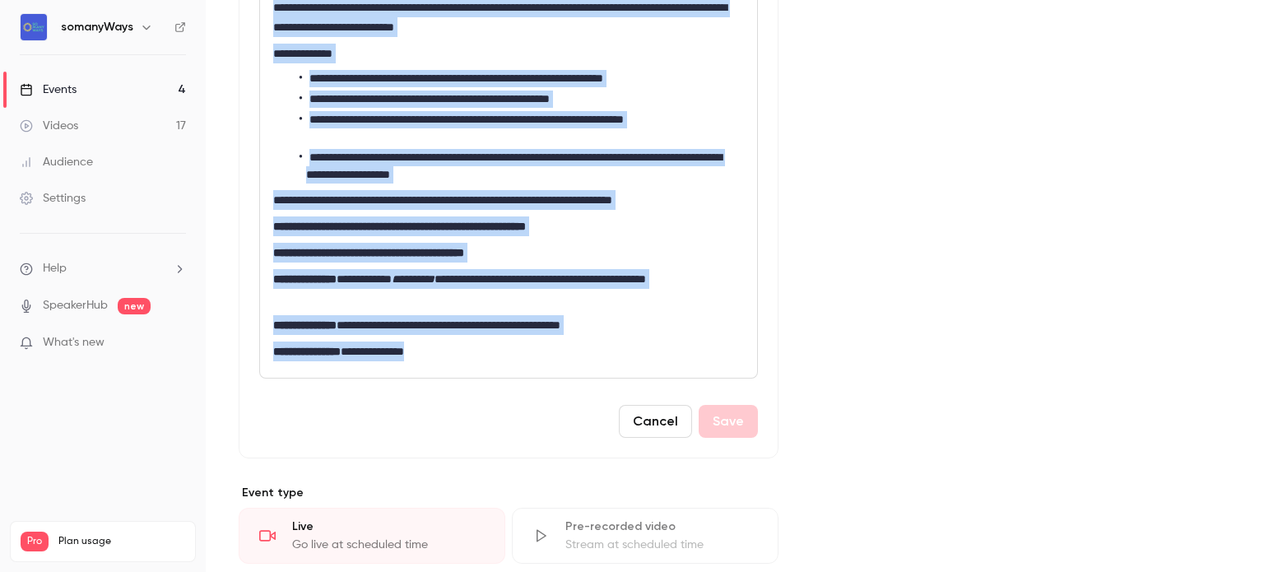
drag, startPoint x: 277, startPoint y: 322, endPoint x: 484, endPoint y: 360, distance: 210.9
click at [484, 360] on div "**********" at bounding box center [508, 90] width 497 height 575
copy div "**********"
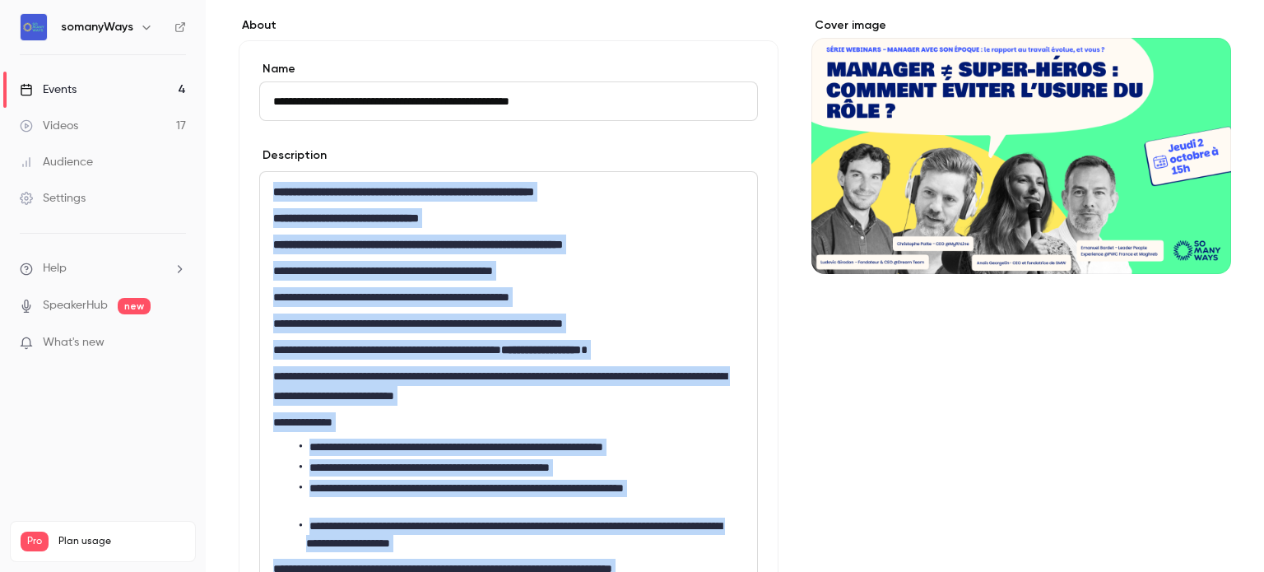
scroll to position [132, 0]
click at [129, 86] on link "Events 4" at bounding box center [103, 90] width 206 height 36
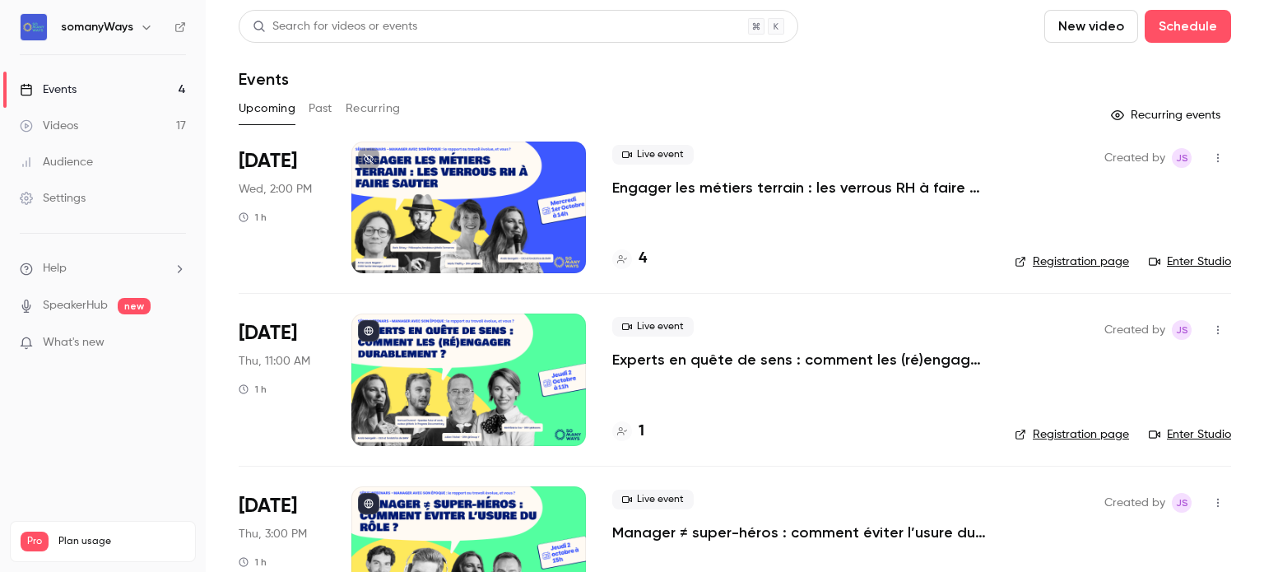
click at [700, 184] on p "Engager les métiers terrain : les verrous RH à faire sauter" at bounding box center [800, 188] width 376 height 20
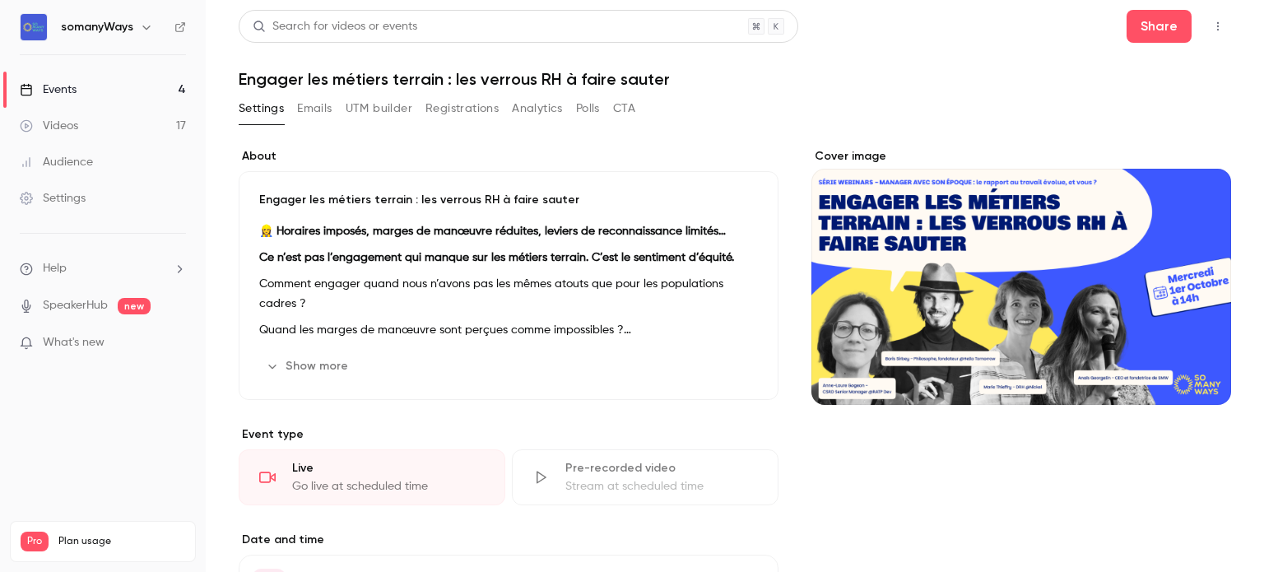
click at [64, 78] on link "Events 4" at bounding box center [103, 90] width 206 height 36
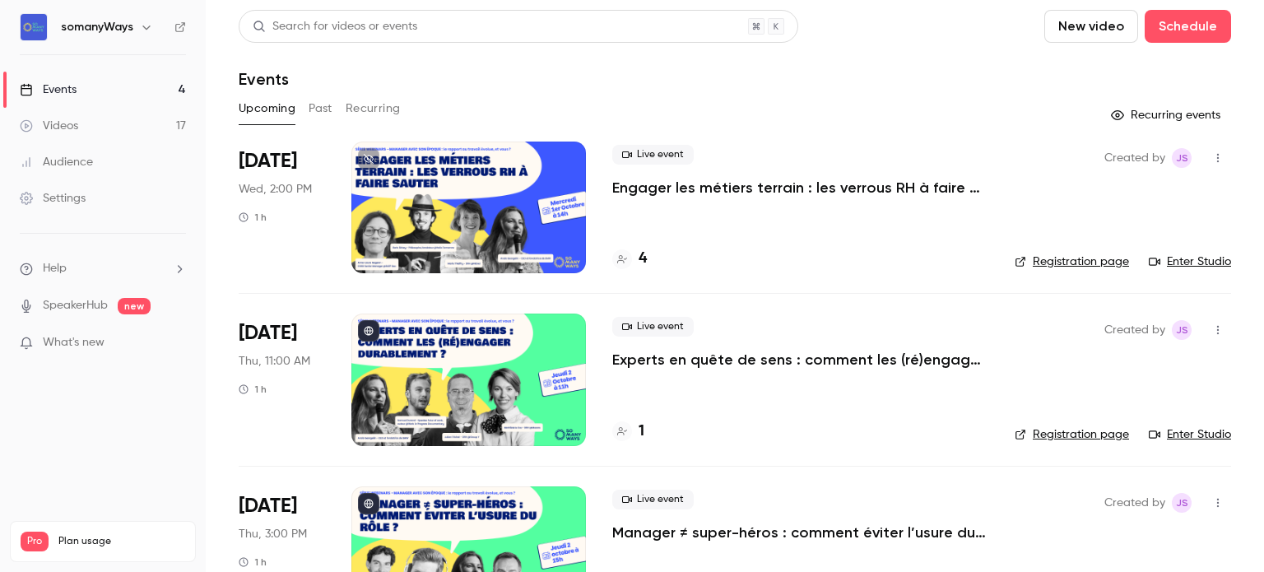
scroll to position [247, 0]
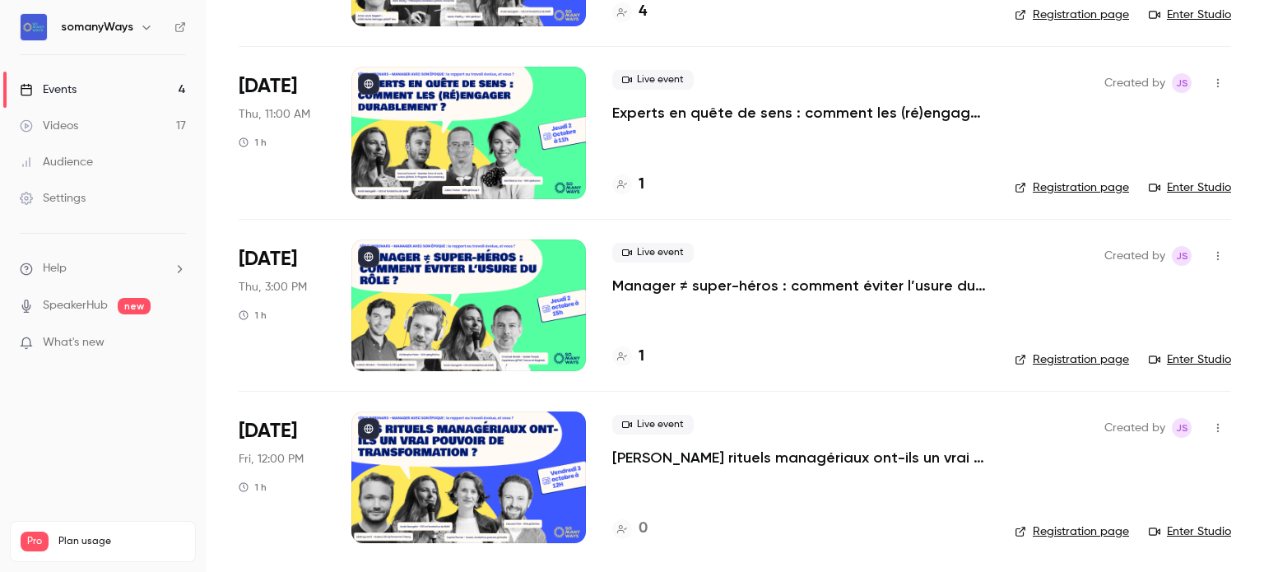
click at [469, 513] on div at bounding box center [469, 478] width 235 height 132
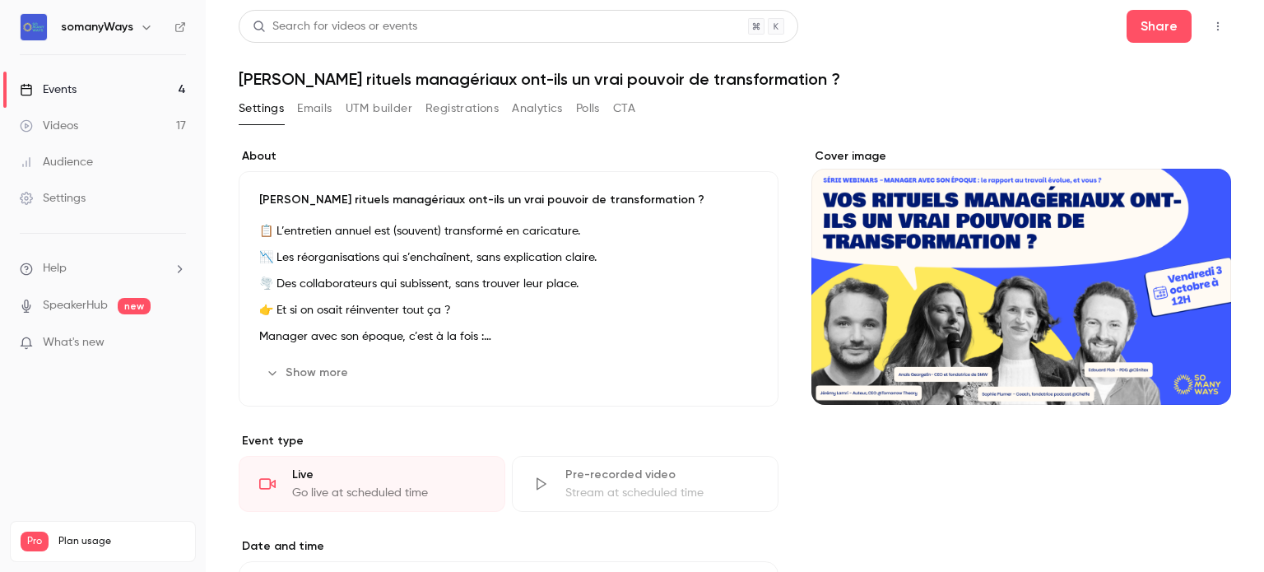
click at [435, 70] on h1 "[PERSON_NAME] rituels managériaux ont-ils un vrai pouvoir de transformation ?" at bounding box center [735, 79] width 993 height 20
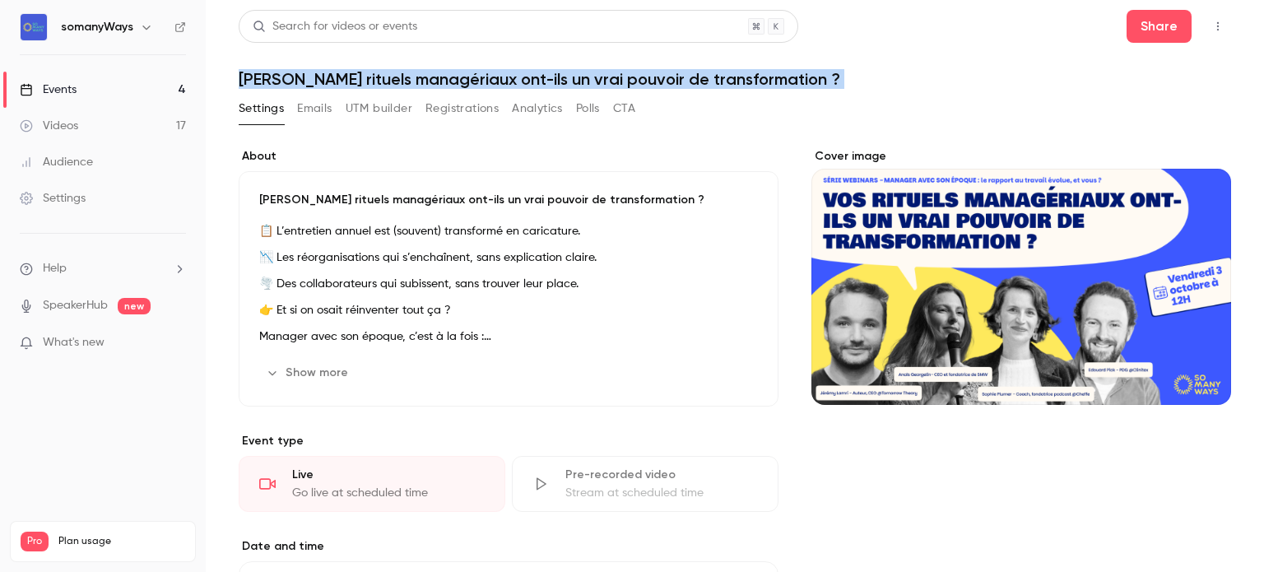
click at [435, 70] on h1 "[PERSON_NAME] rituels managériaux ont-ils un vrai pouvoir de transformation ?" at bounding box center [735, 79] width 993 height 20
click at [169, 84] on link "Events 4" at bounding box center [103, 90] width 206 height 36
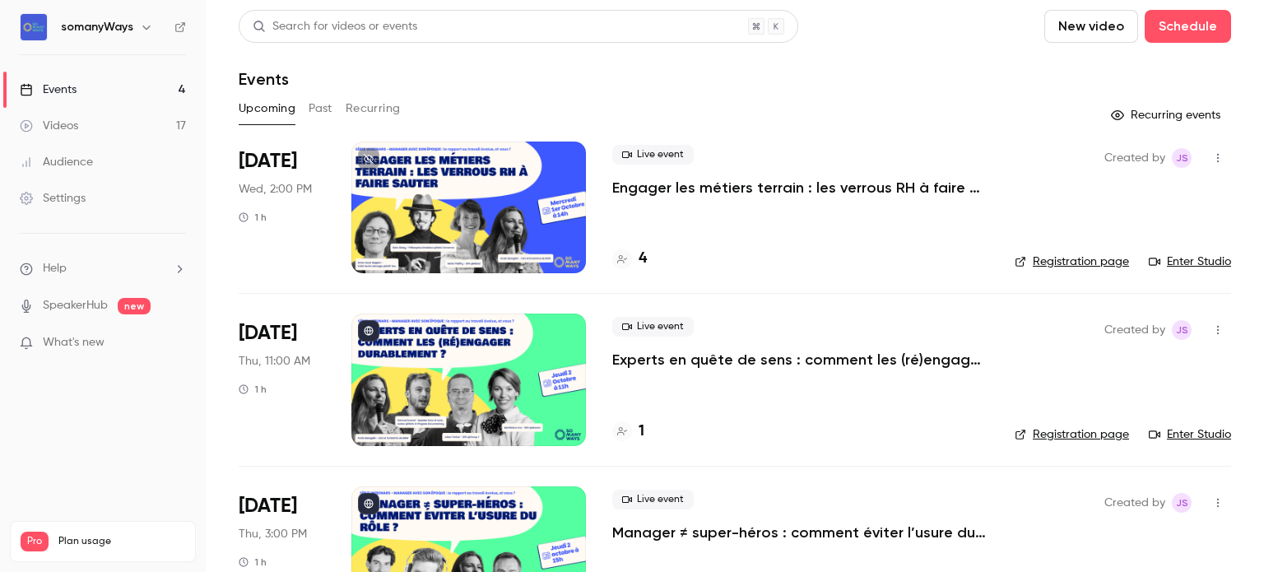
scroll to position [247, 0]
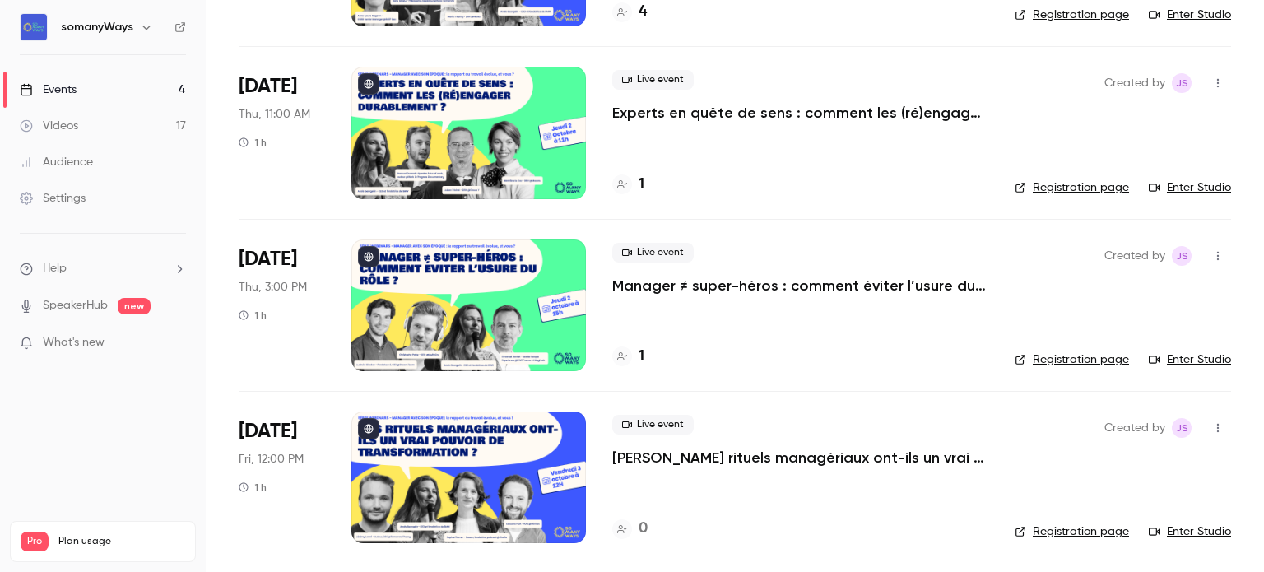
click at [1027, 531] on link "Registration page" at bounding box center [1072, 532] width 114 height 16
click at [645, 458] on p "[PERSON_NAME] rituels managériaux ont-ils un vrai pouvoir de transformation ?" at bounding box center [800, 458] width 376 height 20
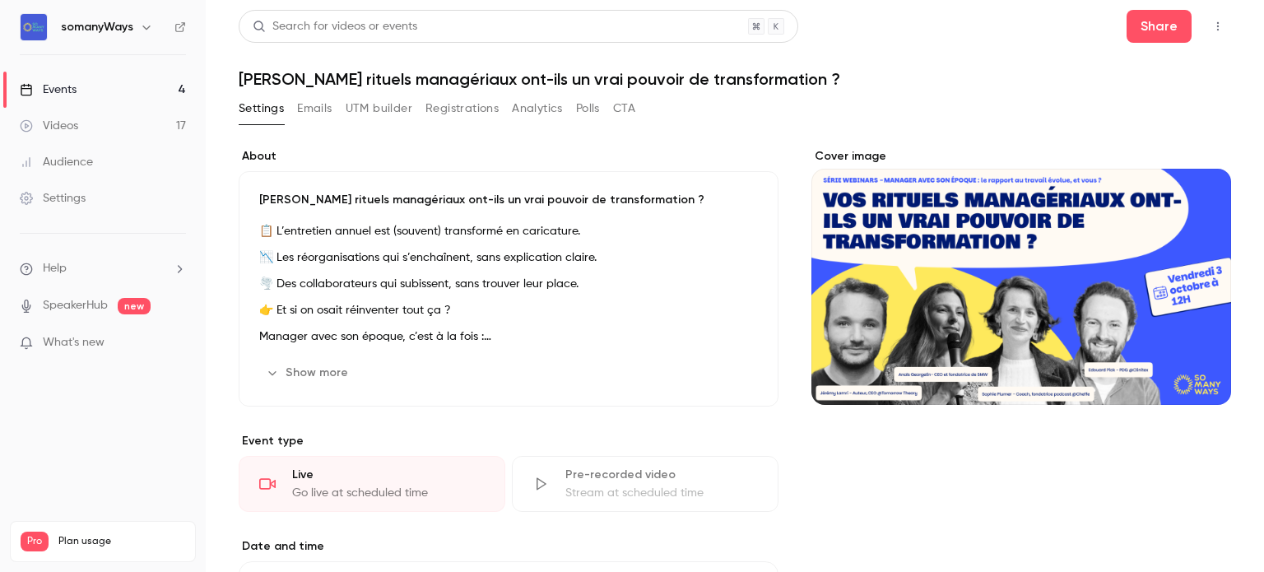
click at [349, 81] on h1 "[PERSON_NAME] rituels managériaux ont-ils un vrai pouvoir de transformation ?" at bounding box center [735, 79] width 993 height 20
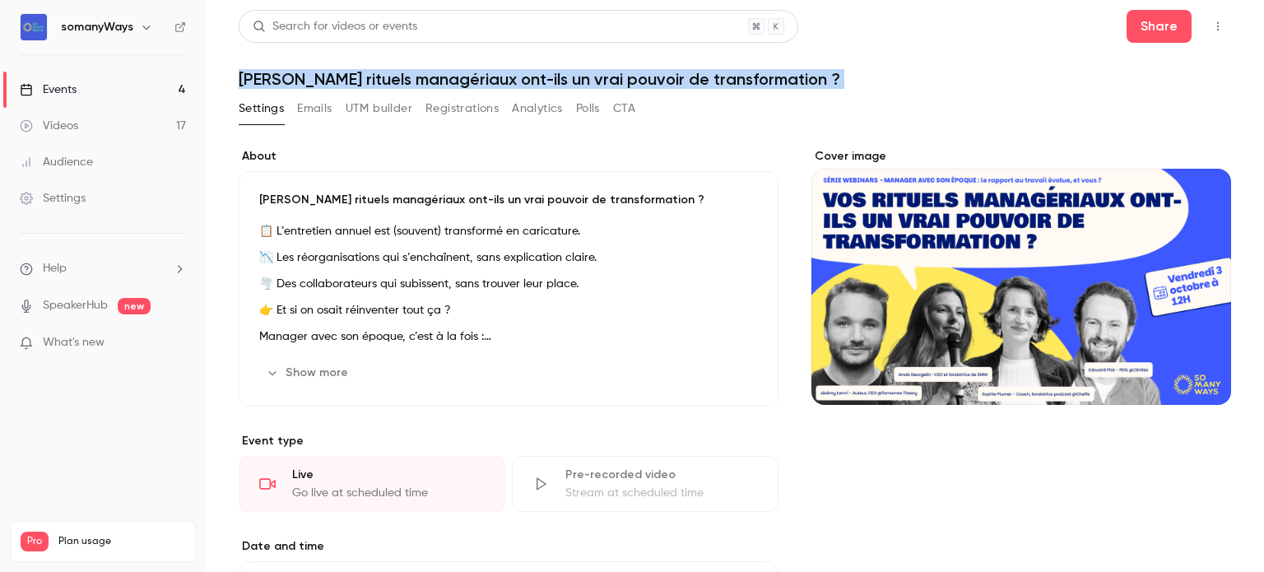
click at [349, 81] on h1 "[PERSON_NAME] rituels managériaux ont-ils un vrai pouvoir de transformation ?" at bounding box center [735, 79] width 993 height 20
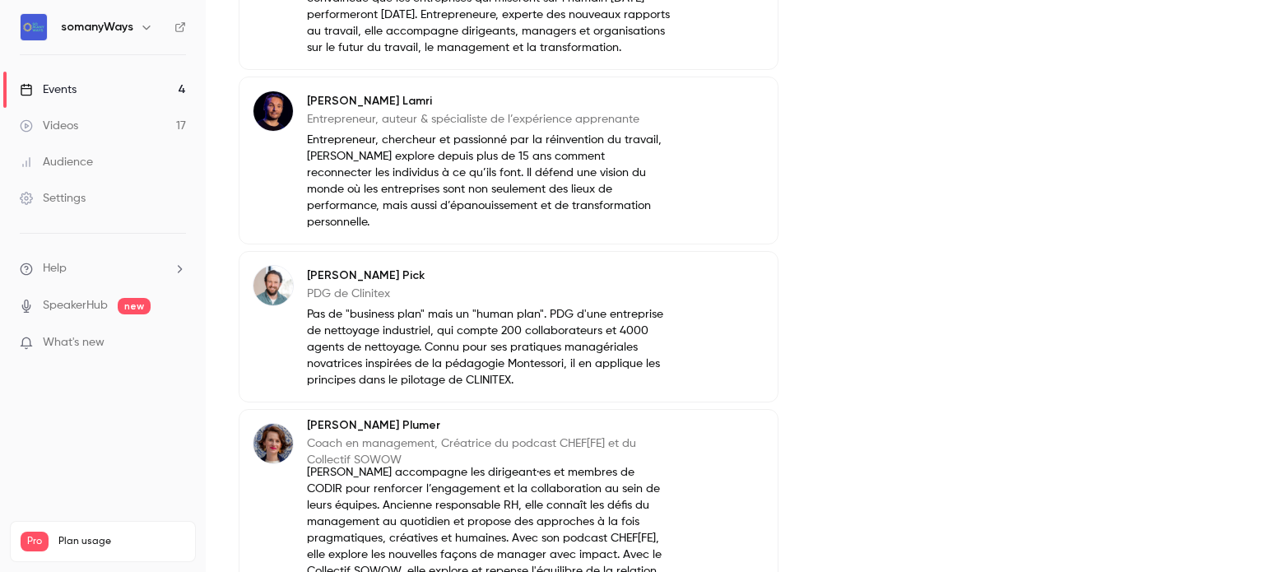
scroll to position [807, 0]
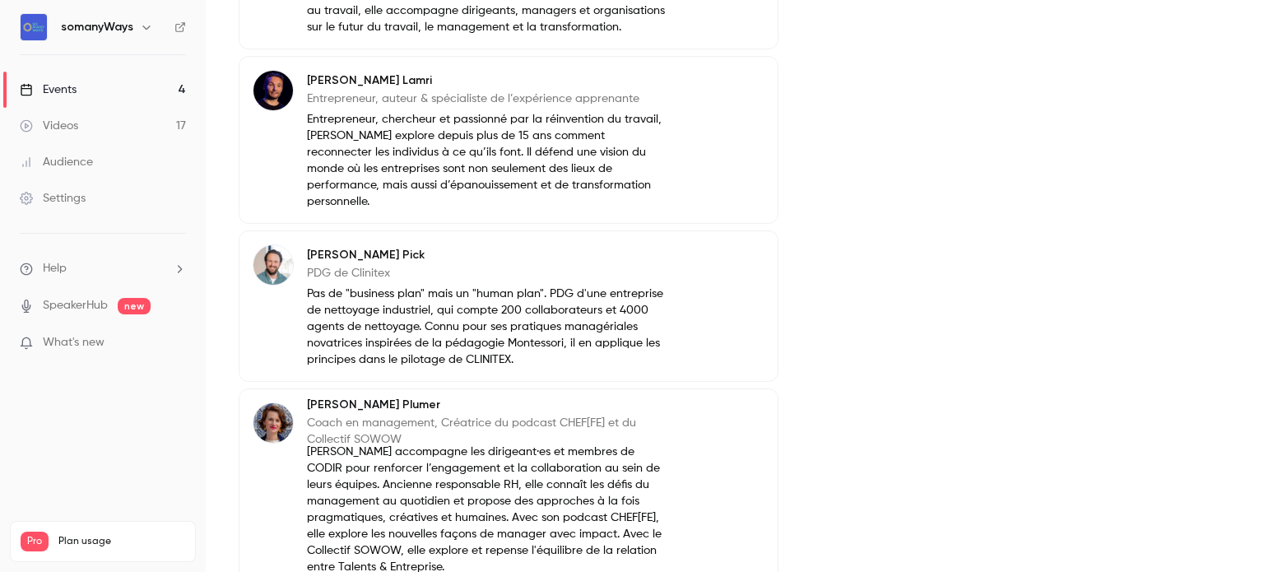
click at [123, 90] on link "Events 4" at bounding box center [103, 90] width 206 height 36
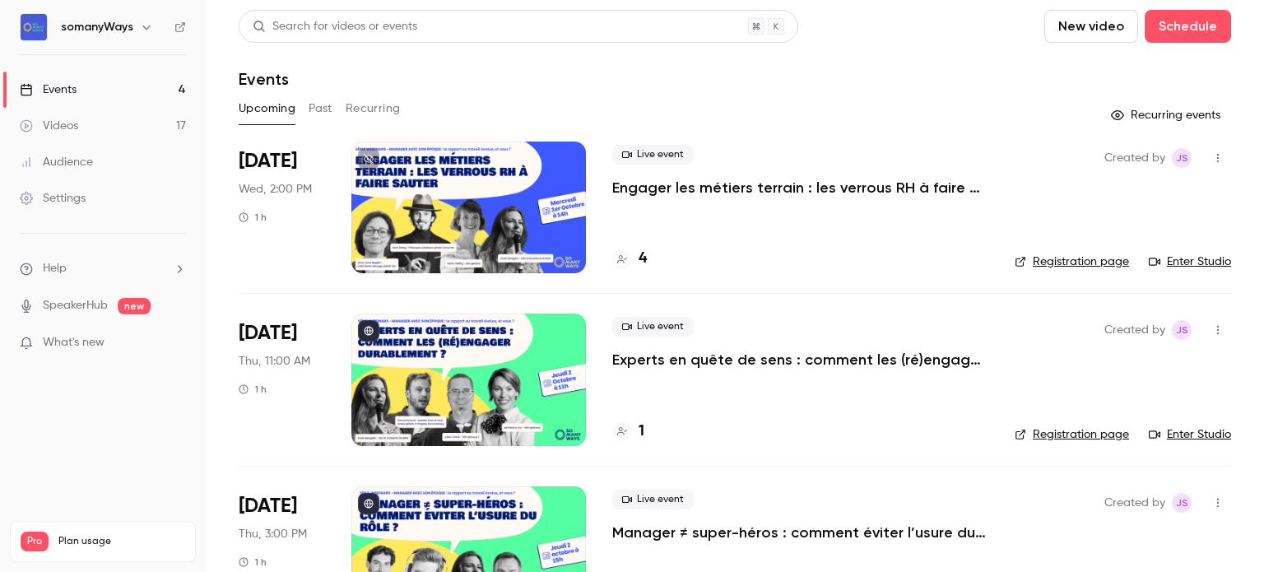
click at [459, 215] on div at bounding box center [469, 208] width 235 height 132
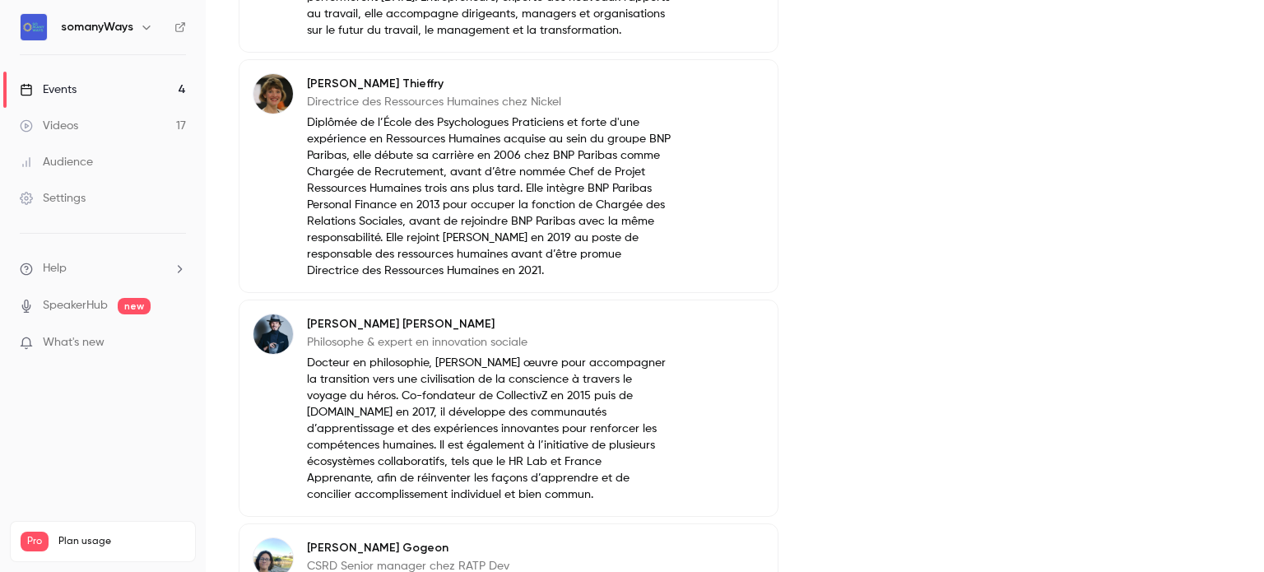
scroll to position [1006, 0]
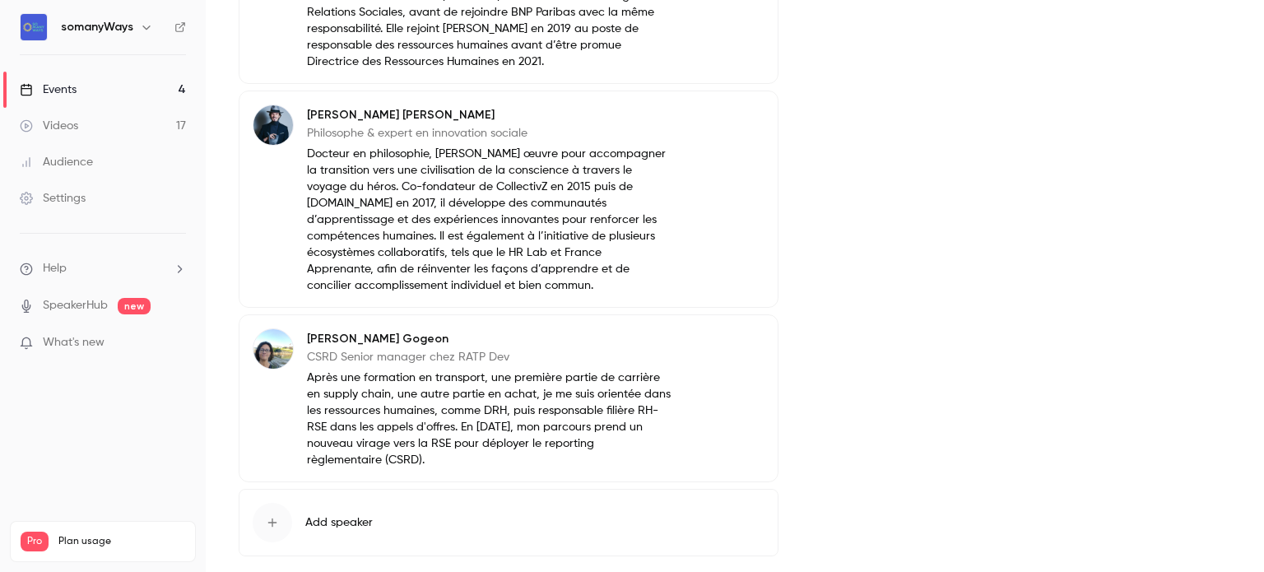
click at [82, 88] on link "Events 4" at bounding box center [103, 90] width 206 height 36
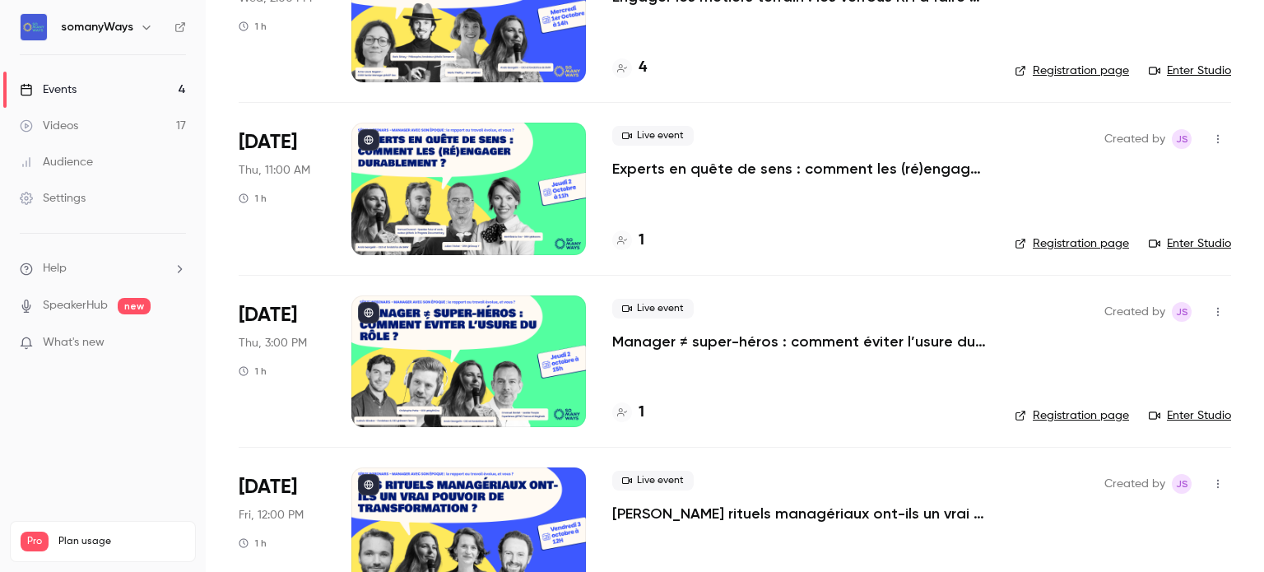
scroll to position [247, 0]
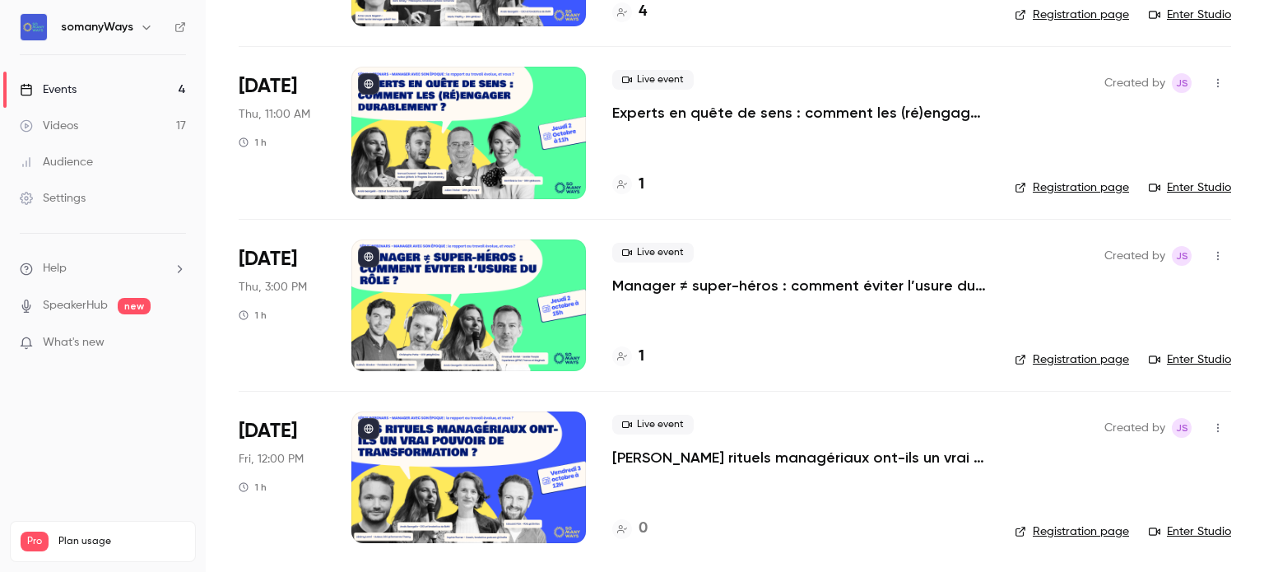
click at [671, 458] on p "[PERSON_NAME] rituels managériaux ont-ils un vrai pouvoir de transformation ?" at bounding box center [800, 458] width 376 height 20
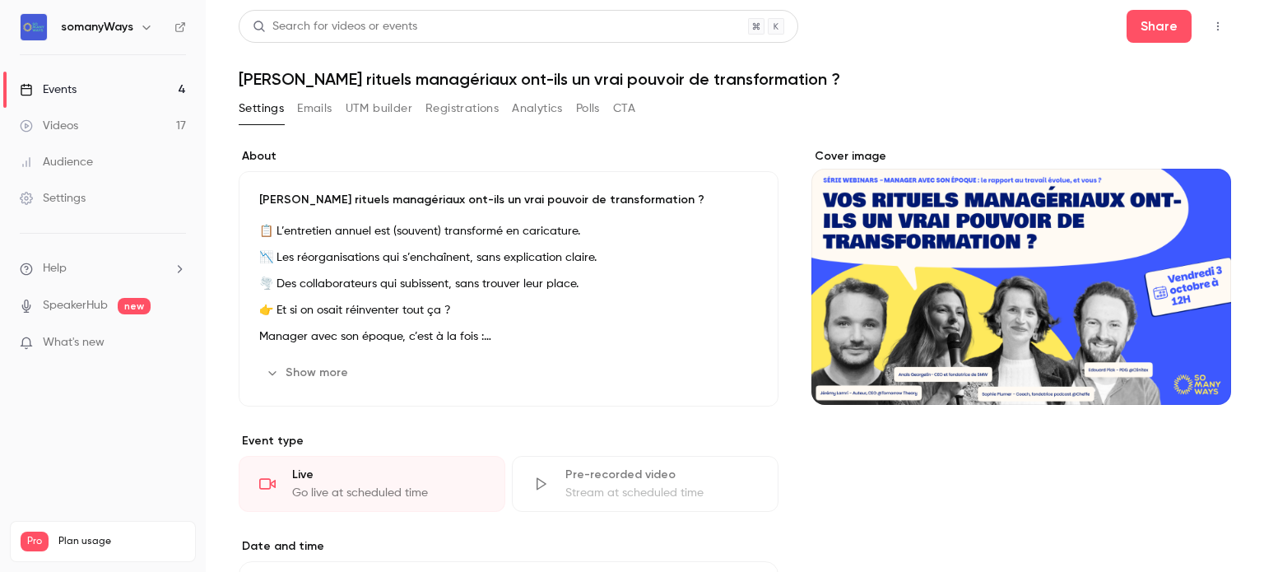
click at [350, 67] on header "Search for videos or events [PERSON_NAME] rituels managériaux ont-ils un vrai p…" at bounding box center [735, 49] width 993 height 79
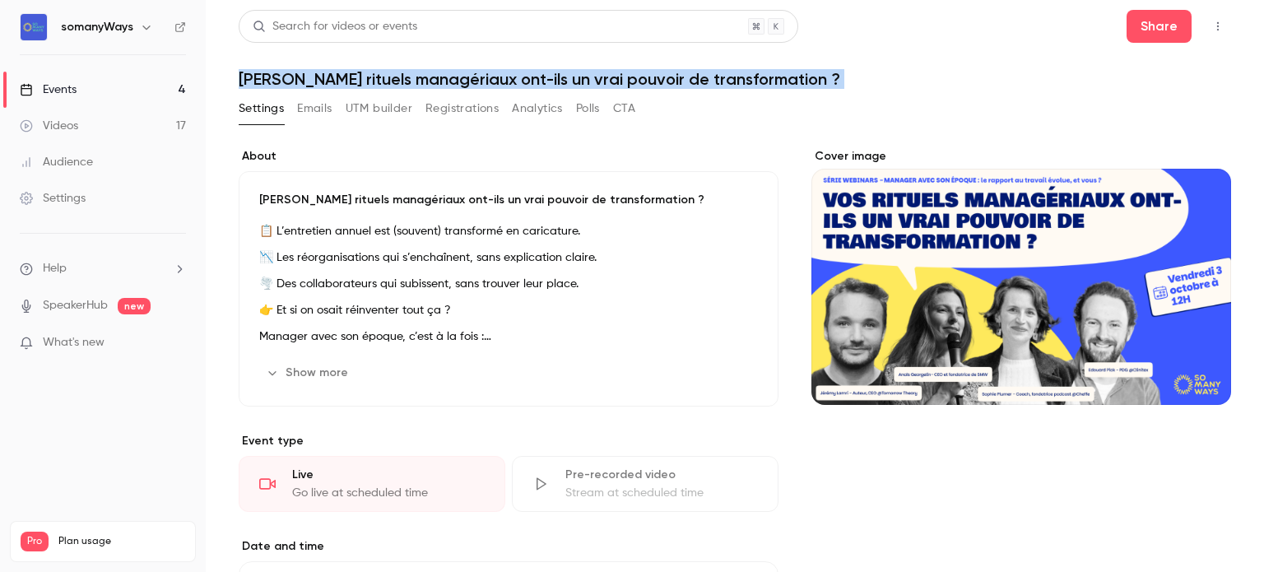
click at [350, 67] on header "Search for videos or events [PERSON_NAME] rituels managériaux ont-ils un vrai p…" at bounding box center [735, 49] width 993 height 79
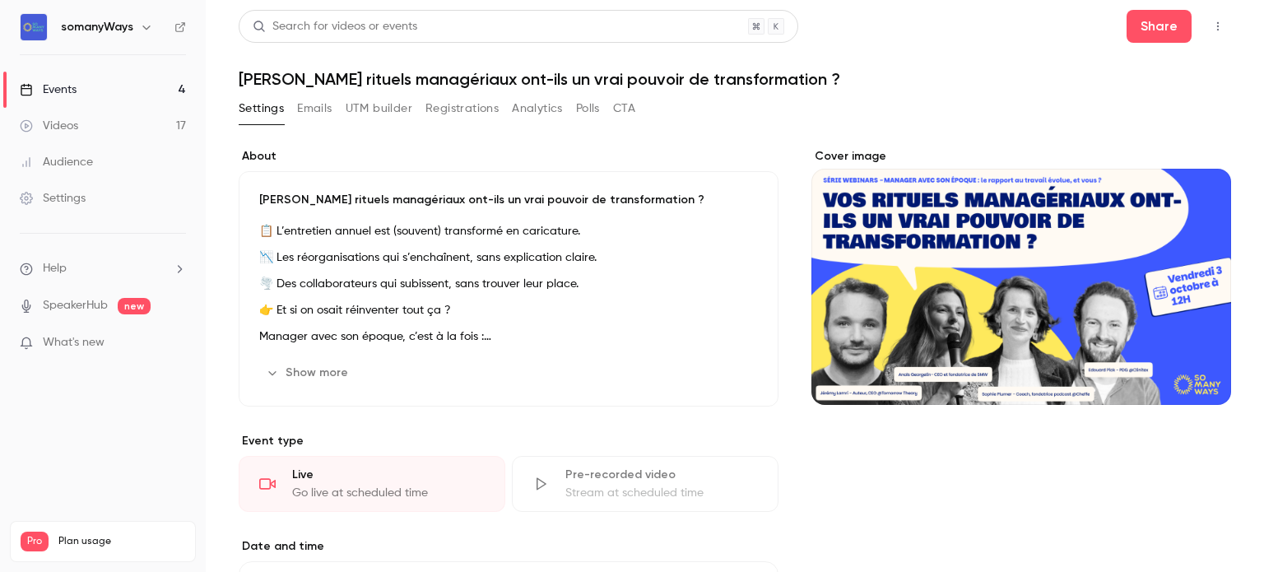
click at [380, 266] on p "📉 Les réorganisations qui s’enchaînent, sans explication claire." at bounding box center [508, 258] width 499 height 20
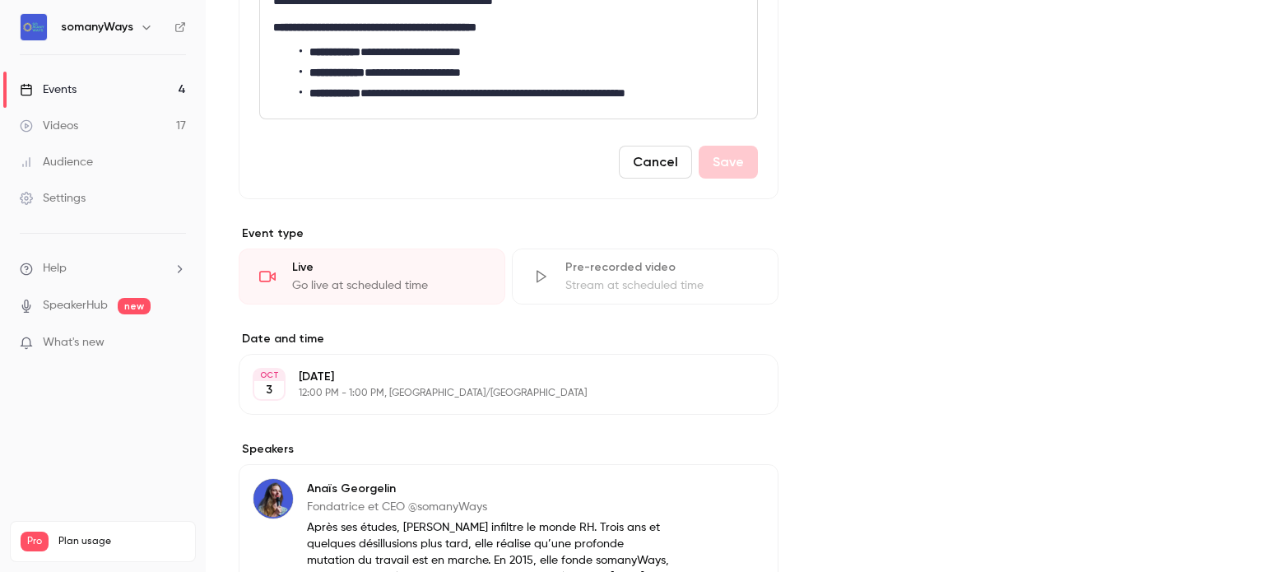
scroll to position [477, 0]
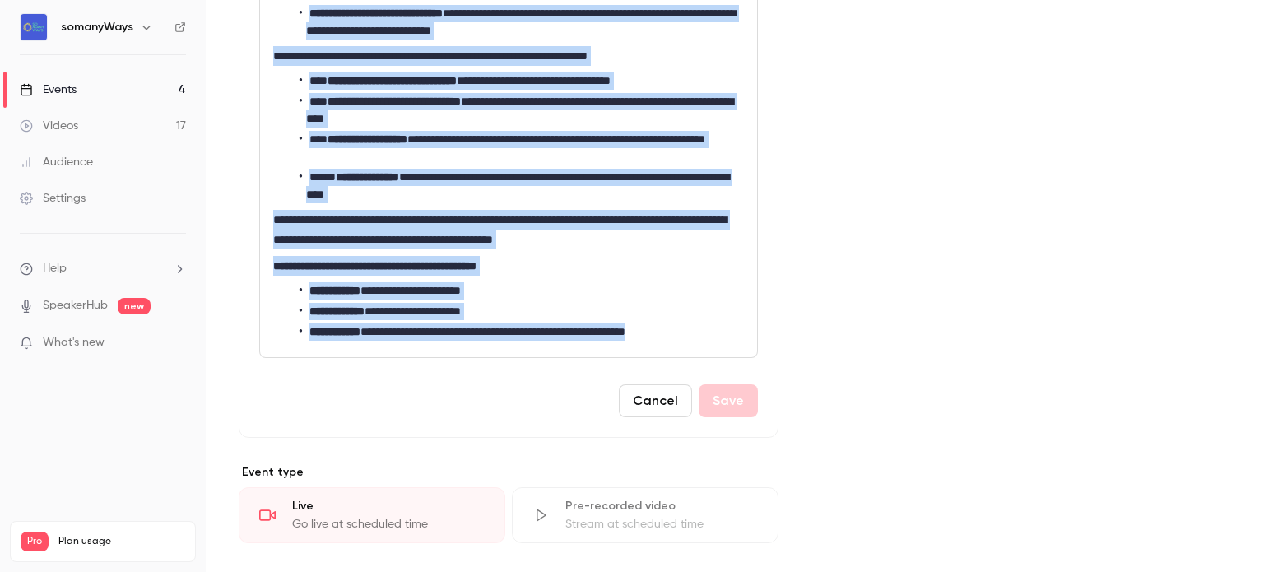
drag, startPoint x: 276, startPoint y: 321, endPoint x: 729, endPoint y: 328, distance: 452.8
click at [729, 328] on div "**********" at bounding box center [508, 91] width 497 height 532
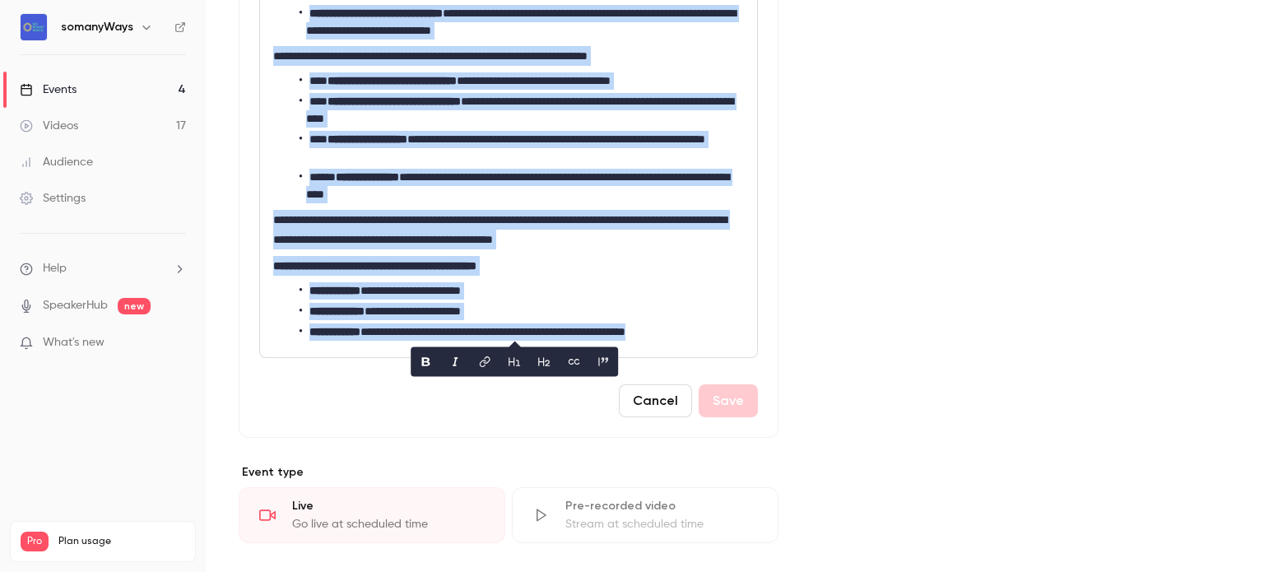
click at [54, 95] on div "Events" at bounding box center [48, 89] width 57 height 16
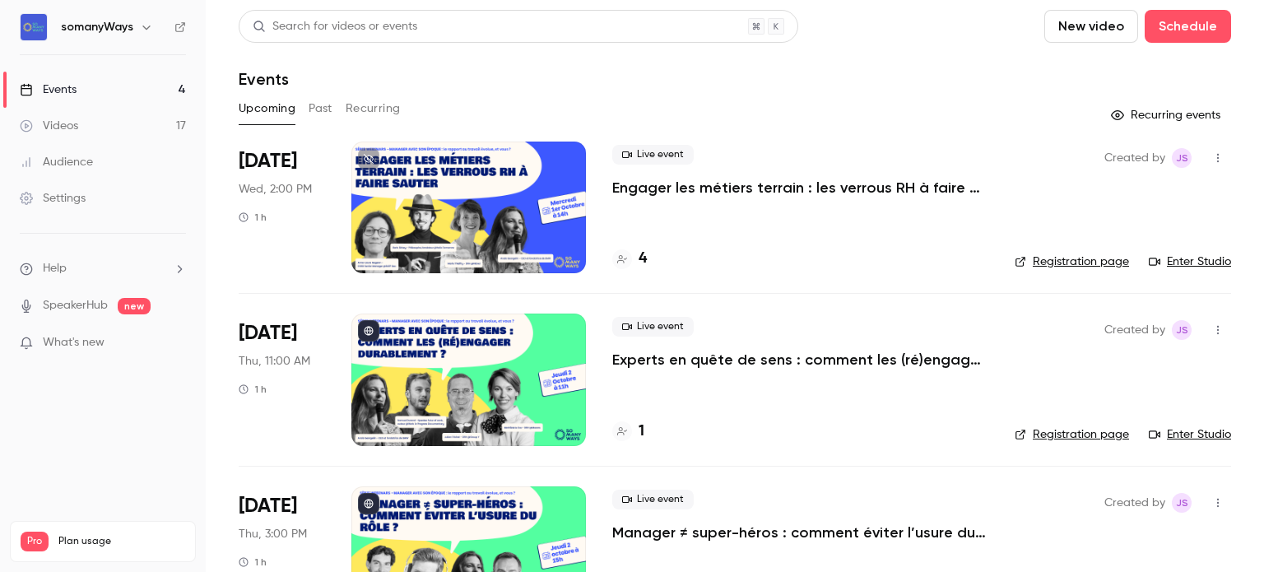
click at [125, 86] on link "Events 4" at bounding box center [103, 90] width 206 height 36
click at [643, 259] on h4 "4" at bounding box center [643, 259] width 8 height 22
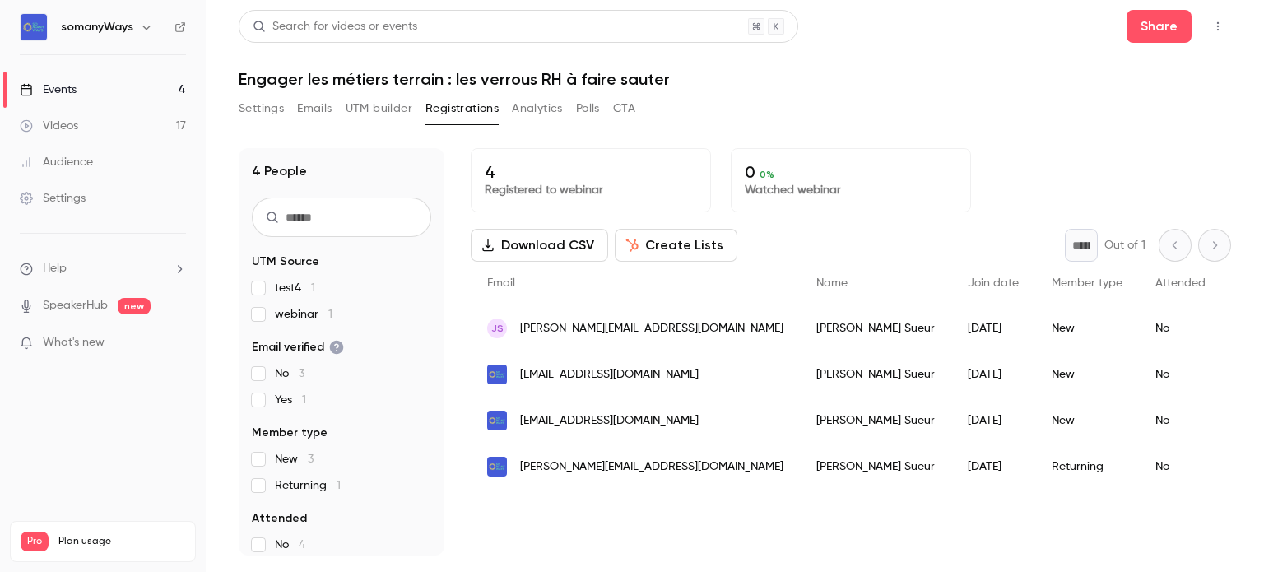
click at [157, 86] on link "Events 4" at bounding box center [103, 90] width 206 height 36
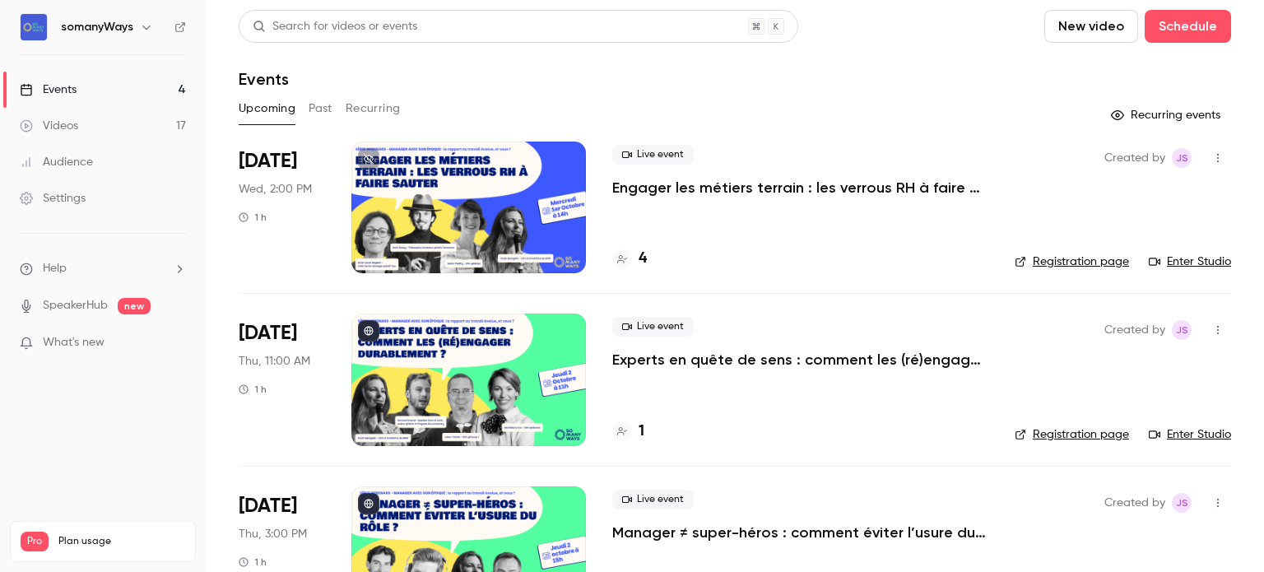
click at [640, 427] on h4 "1" at bounding box center [642, 432] width 6 height 22
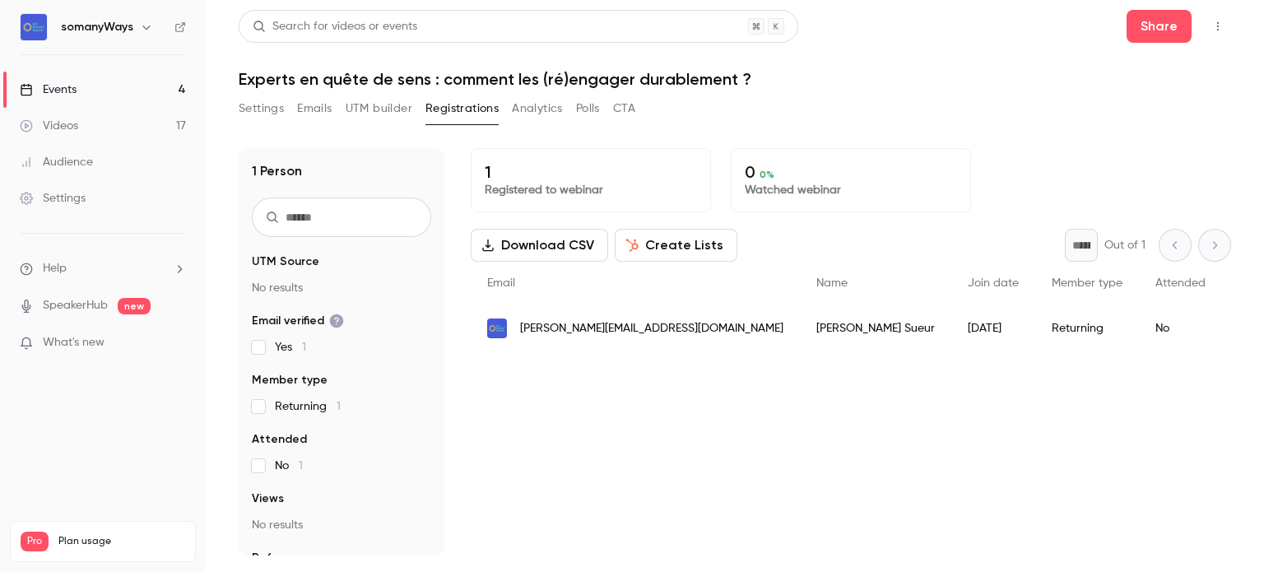
click at [88, 78] on link "Events 4" at bounding box center [103, 90] width 206 height 36
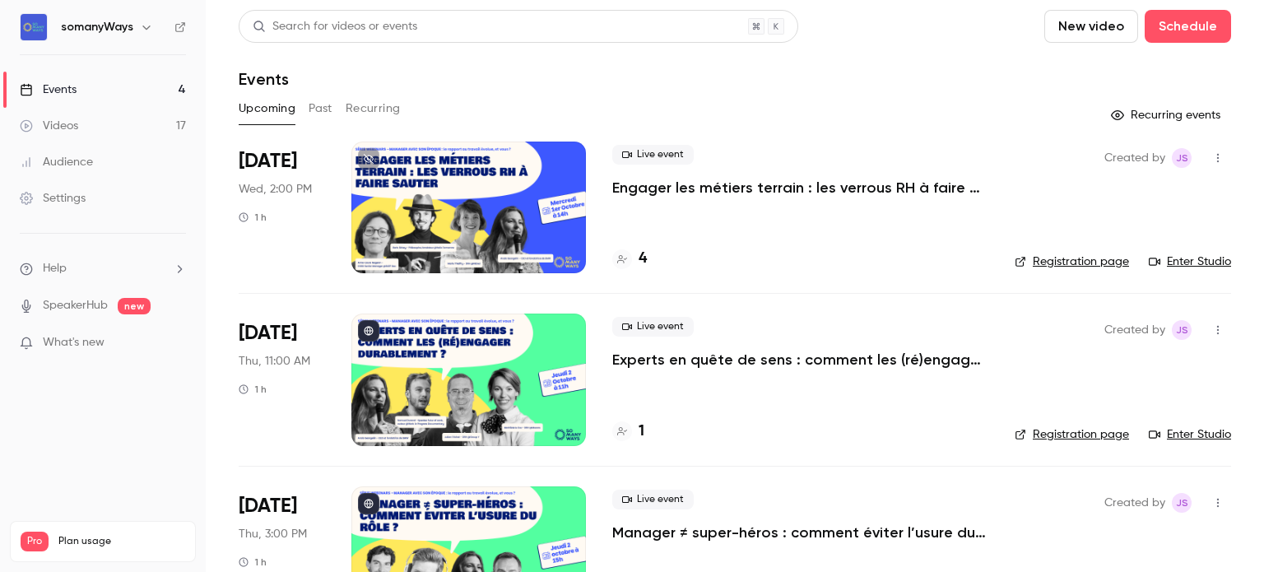
scroll to position [247, 0]
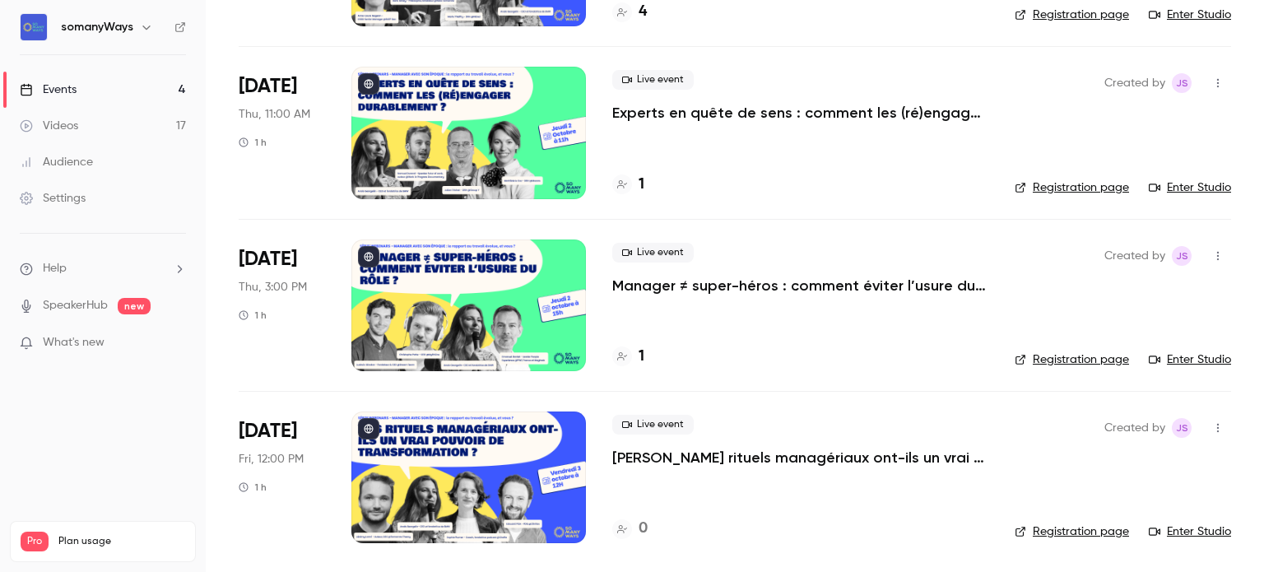
click at [643, 360] on h4 "1" at bounding box center [642, 357] width 6 height 22
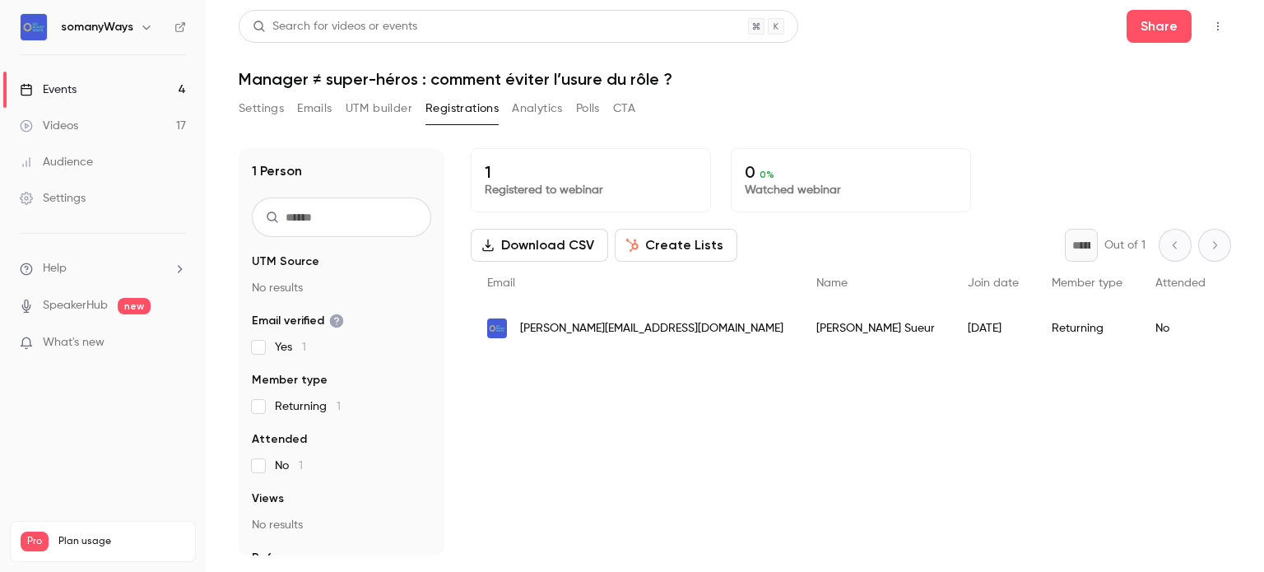
click at [77, 84] on div "Events" at bounding box center [48, 89] width 57 height 16
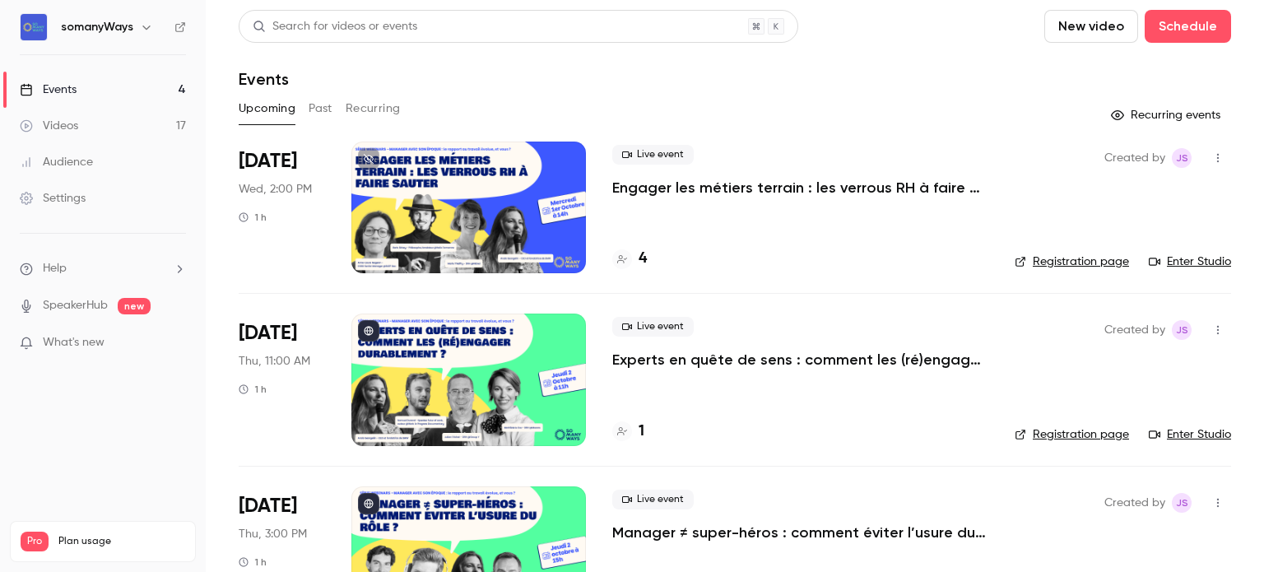
scroll to position [247, 0]
click at [165, 82] on link "Events 4" at bounding box center [103, 90] width 206 height 36
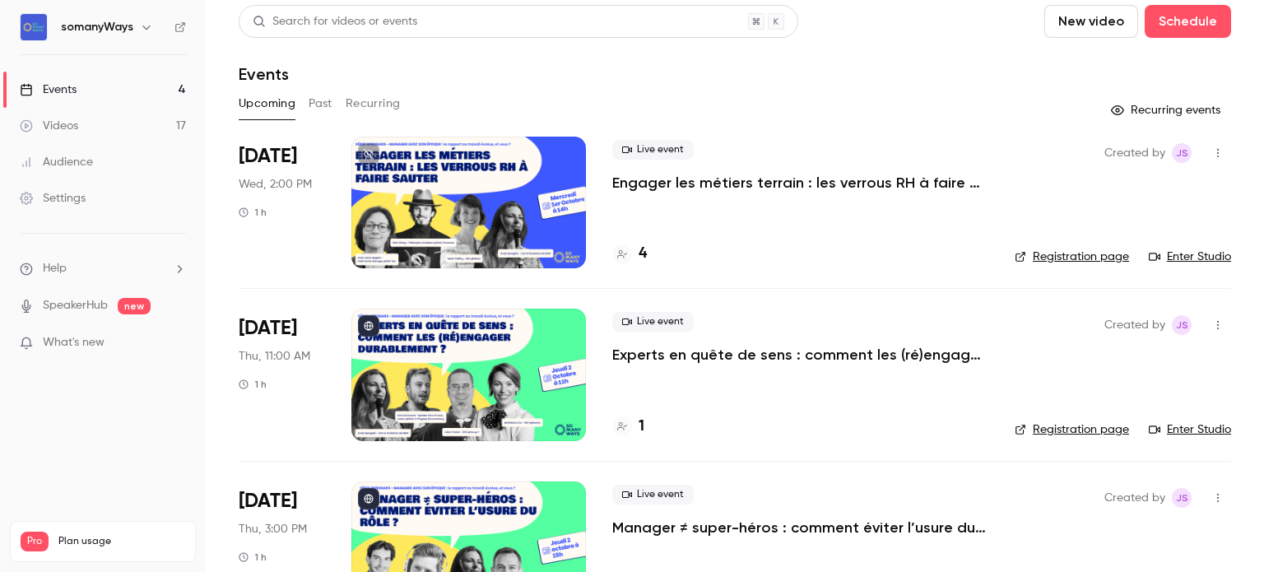
scroll to position [247, 0]
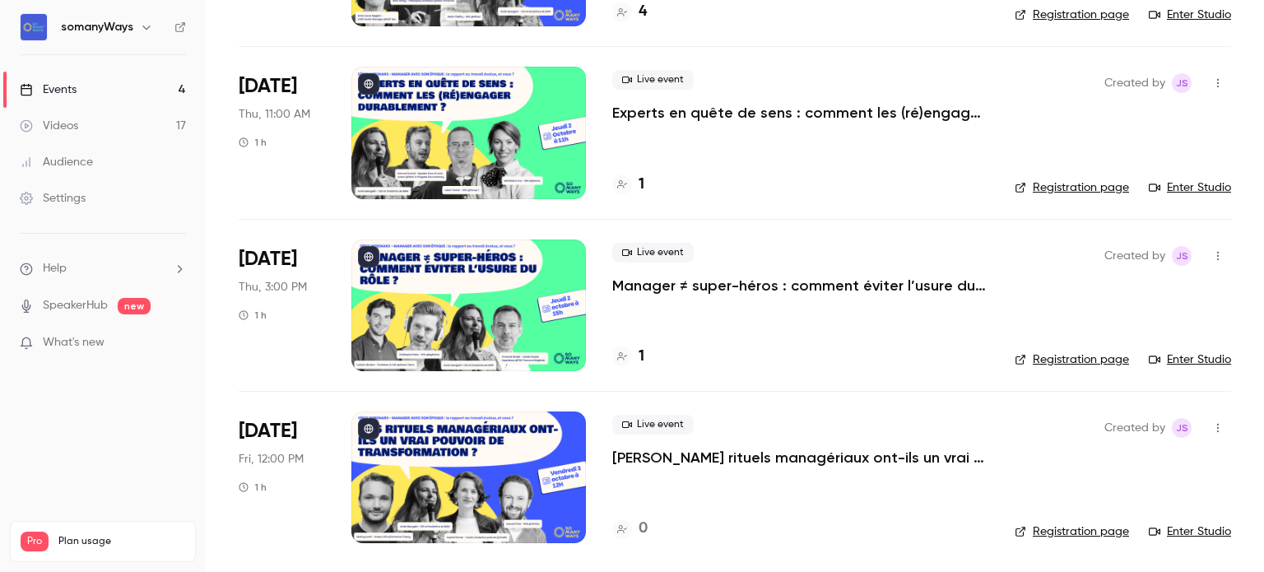
click at [99, 94] on link "Events 4" at bounding box center [103, 90] width 206 height 36
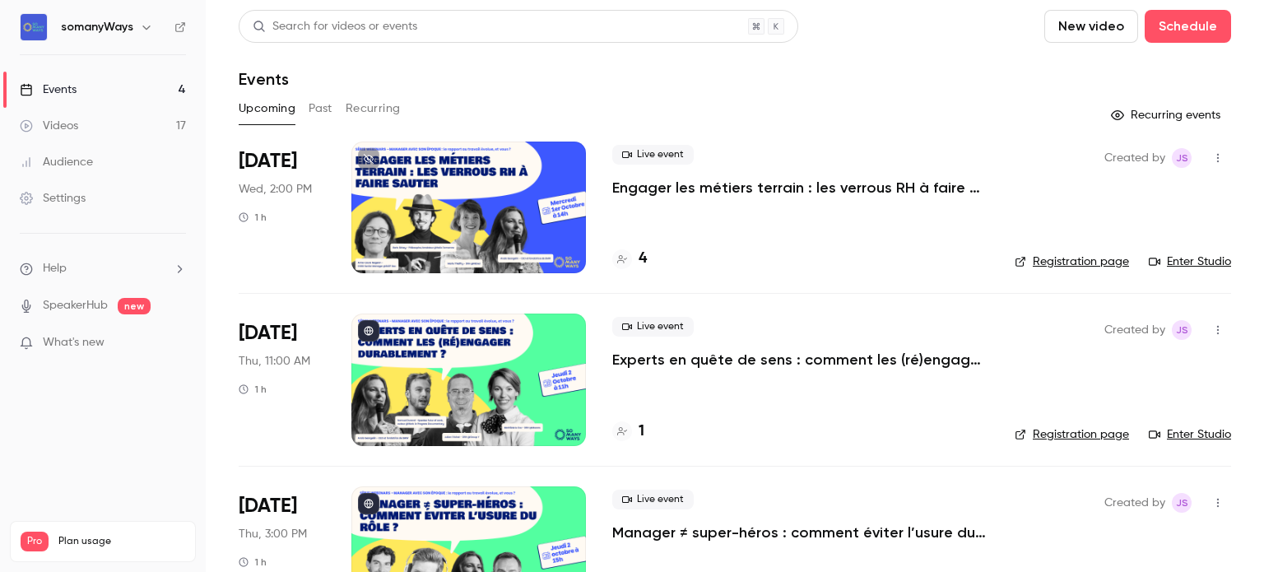
click at [99, 82] on link "Events 4" at bounding box center [103, 90] width 206 height 36
